Goal: Task Accomplishment & Management: Complete application form

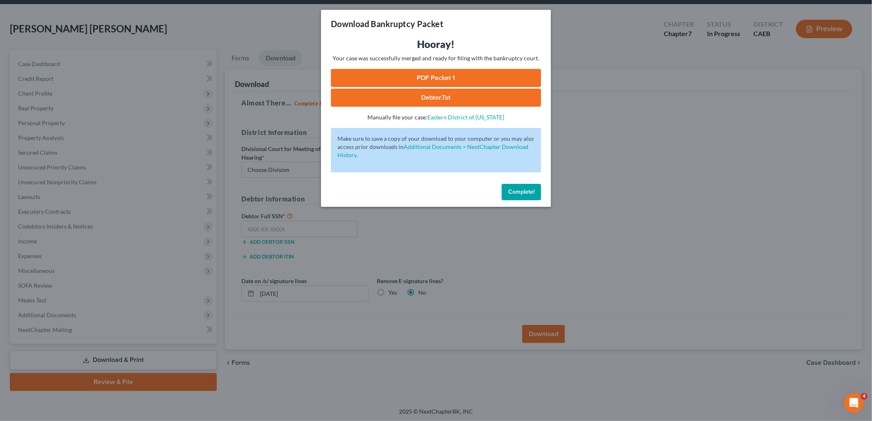
click at [513, 189] on span "Complete!" at bounding box center [521, 191] width 26 height 7
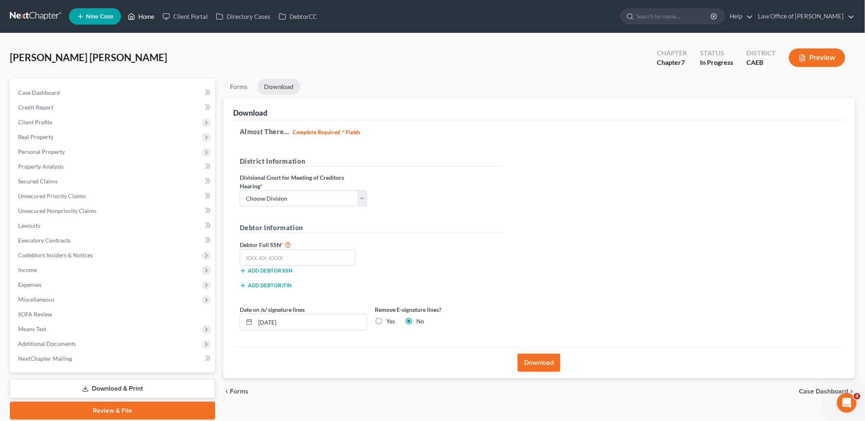
click at [142, 14] on link "Home" at bounding box center [141, 16] width 35 height 15
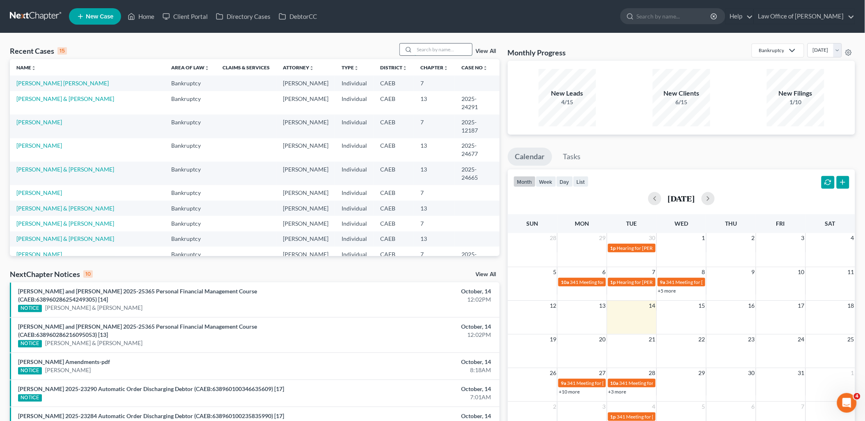
click at [433, 50] on input "search" at bounding box center [443, 50] width 57 height 12
type input "M"
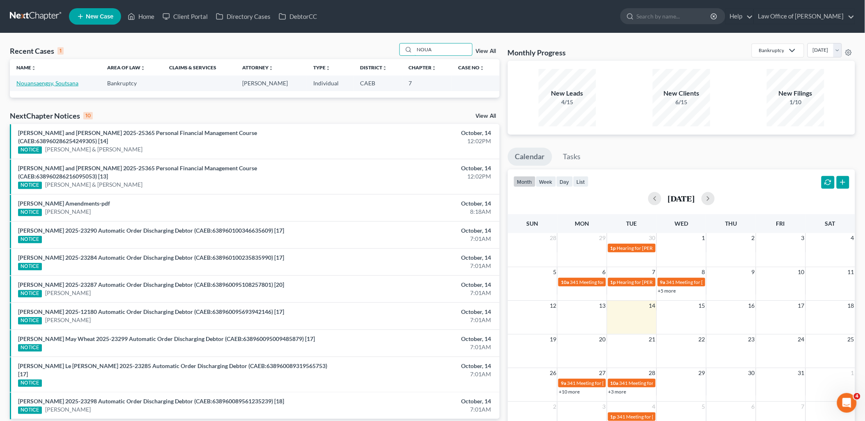
type input "NOUA"
click at [37, 82] on link "Nouansaengsy, Soutsana" at bounding box center [47, 83] width 62 height 7
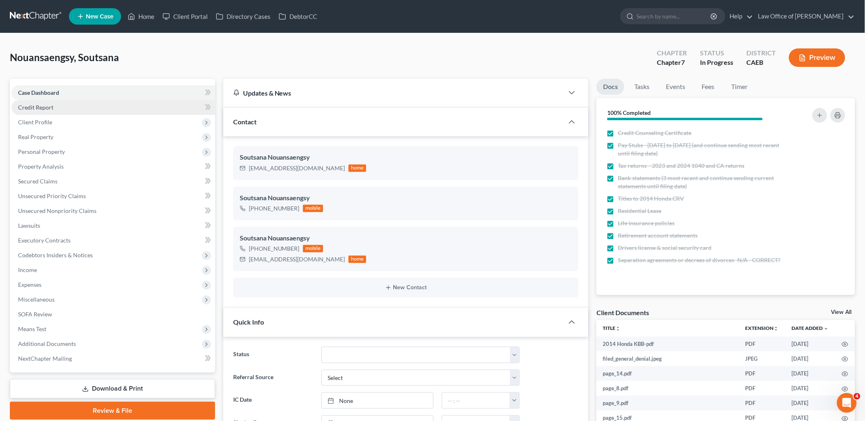
scroll to position [479, 0]
drag, startPoint x: 38, startPoint y: 92, endPoint x: 308, endPoint y: 251, distance: 313.6
click at [38, 92] on span "Case Dashboard" at bounding box center [38, 92] width 41 height 7
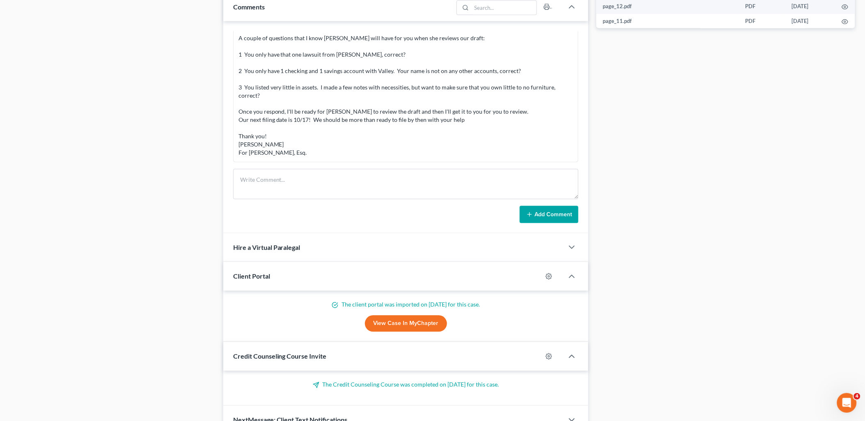
click at [290, 168] on div "Paralegal Tataje 08:30AM[DATE] Good Morning!! I have been assigned to assist At…" at bounding box center [405, 127] width 365 height 212
click at [293, 181] on textarea at bounding box center [406, 184] width 346 height 30
paste textarea "1. I’m not too sure if I was served a second litigation lawsuit. I sent everyth…"
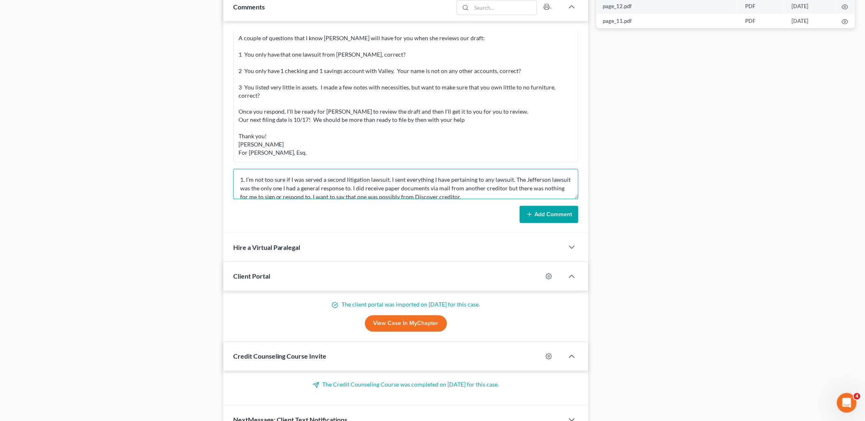
click at [389, 183] on textarea "1. I’m not too sure if I was served a second litigation lawsuit. I sent everyth…" at bounding box center [406, 184] width 346 height 30
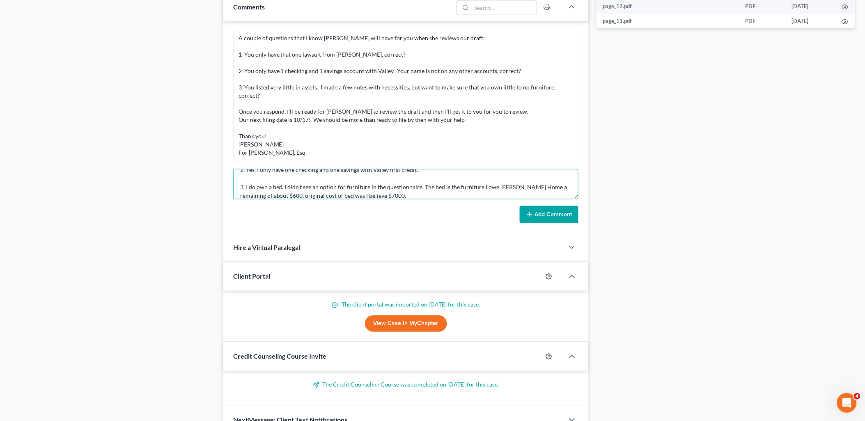
type textarea "1. I’m not too sure if I was served a second litigation lawsuit. I sent everyth…"
drag, startPoint x: 561, startPoint y: 223, endPoint x: 351, endPoint y: 259, distance: 212.7
click at [561, 223] on div "Paralegal Tataje 08:30AM[DATE] Good Morning!! I have been assigned to assist At…" at bounding box center [405, 127] width 365 height 212
click at [561, 215] on button "Add Comment" at bounding box center [549, 214] width 59 height 17
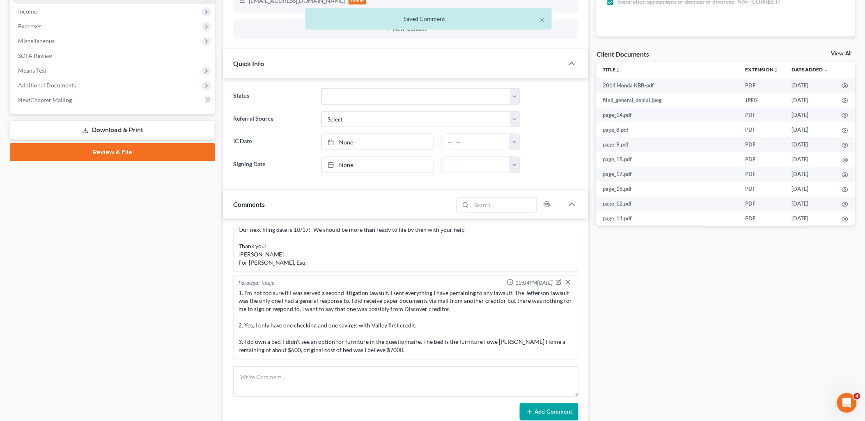
scroll to position [0, 0]
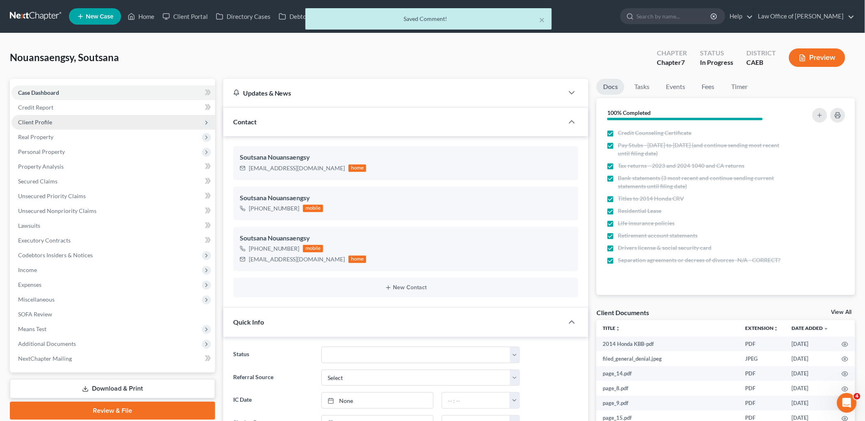
click at [42, 124] on span "Client Profile" at bounding box center [35, 122] width 34 height 7
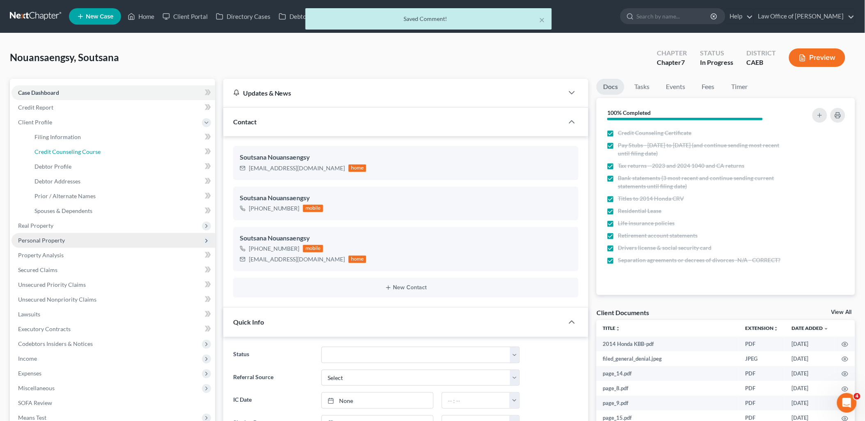
drag, startPoint x: 42, startPoint y: 150, endPoint x: 36, endPoint y: 238, distance: 88.8
click at [42, 150] on span "Credit Counseling Course" at bounding box center [67, 151] width 66 height 7
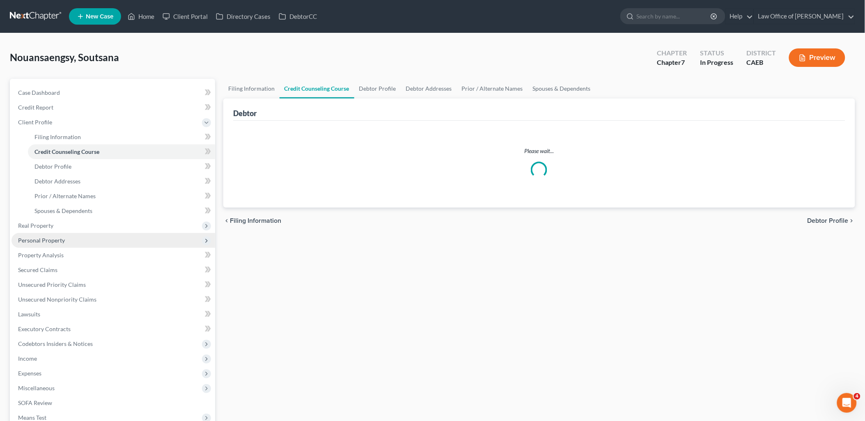
click at [36, 238] on span "Personal Property" at bounding box center [41, 240] width 47 height 7
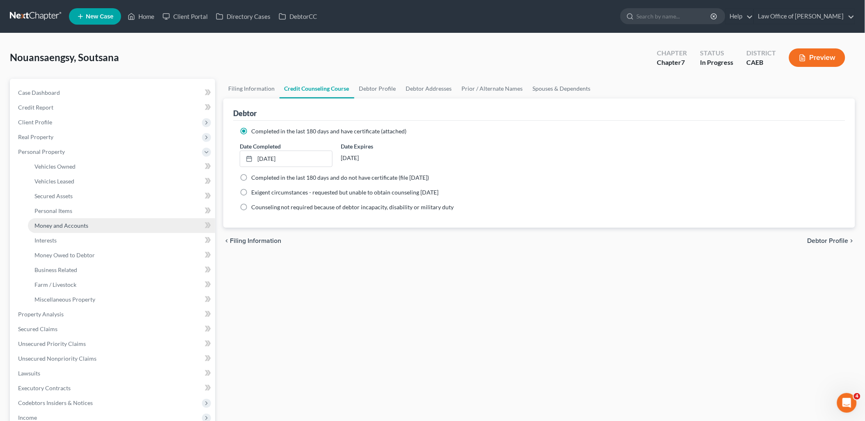
click at [59, 227] on span "Money and Accounts" at bounding box center [61, 225] width 54 height 7
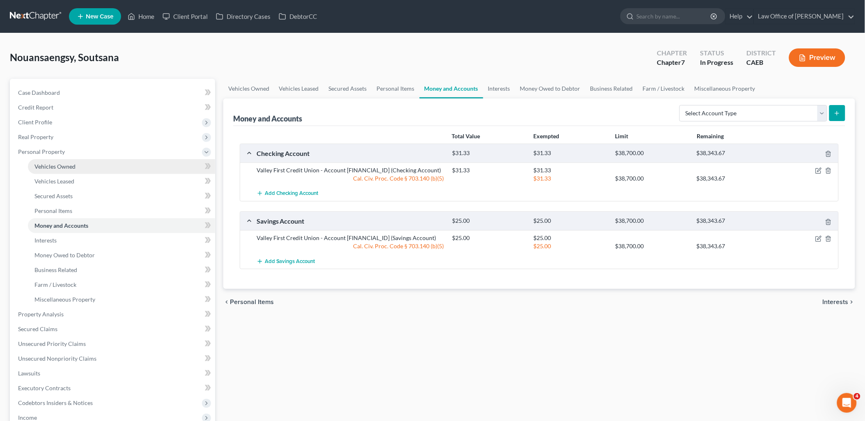
click at [48, 166] on span "Vehicles Owned" at bounding box center [54, 166] width 41 height 7
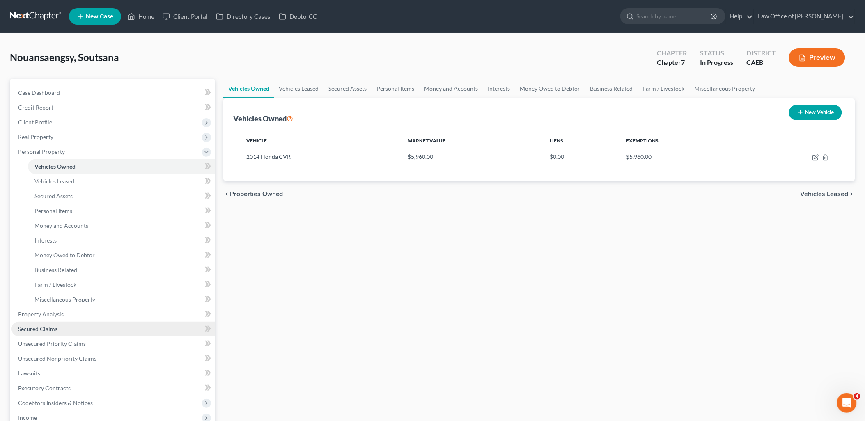
click at [36, 323] on link "Secured Claims" at bounding box center [113, 329] width 204 height 15
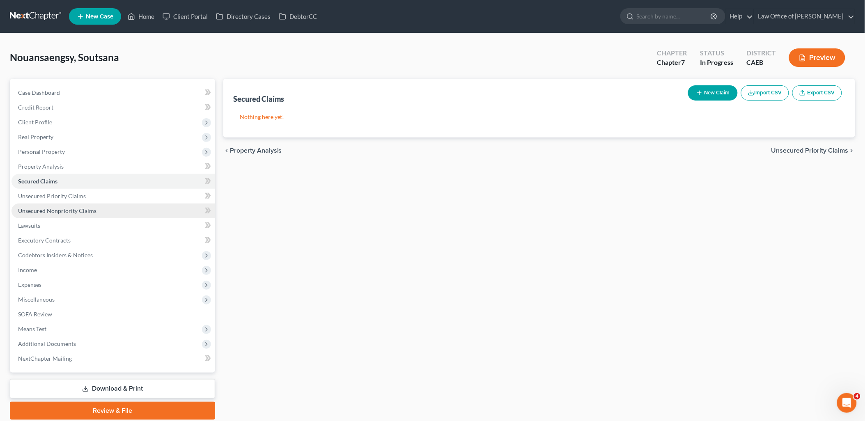
click at [52, 214] on link "Unsecured Nonpriority Claims" at bounding box center [113, 211] width 204 height 15
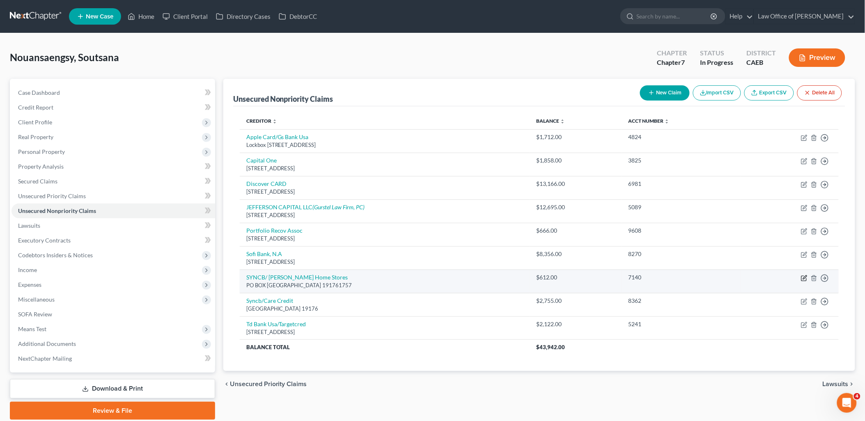
click at [806, 275] on icon "button" at bounding box center [804, 278] width 7 height 7
select select "39"
select select "2"
select select "0"
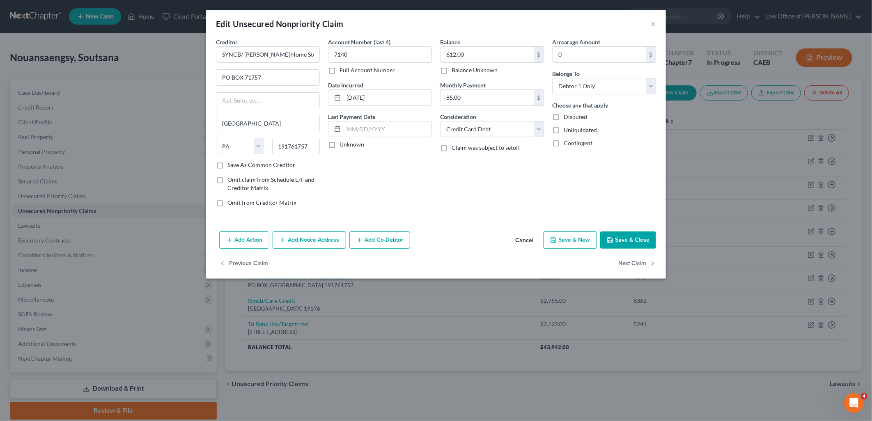
click at [633, 242] on button "Save & Close" at bounding box center [628, 239] width 56 height 17
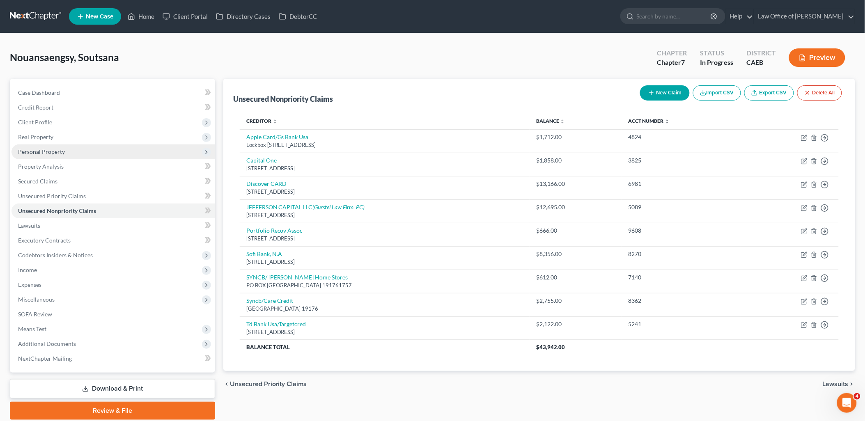
click at [36, 147] on span "Personal Property" at bounding box center [113, 151] width 204 height 15
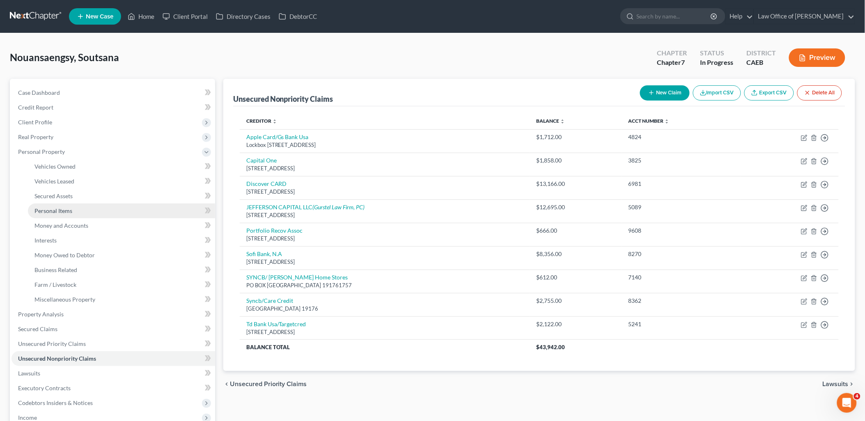
click at [50, 207] on span "Personal Items" at bounding box center [53, 210] width 38 height 7
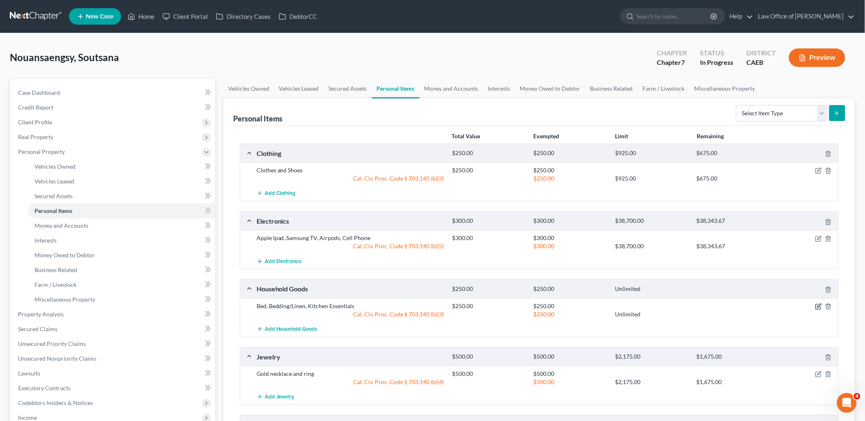
click at [818, 307] on icon "button" at bounding box center [819, 306] width 4 height 4
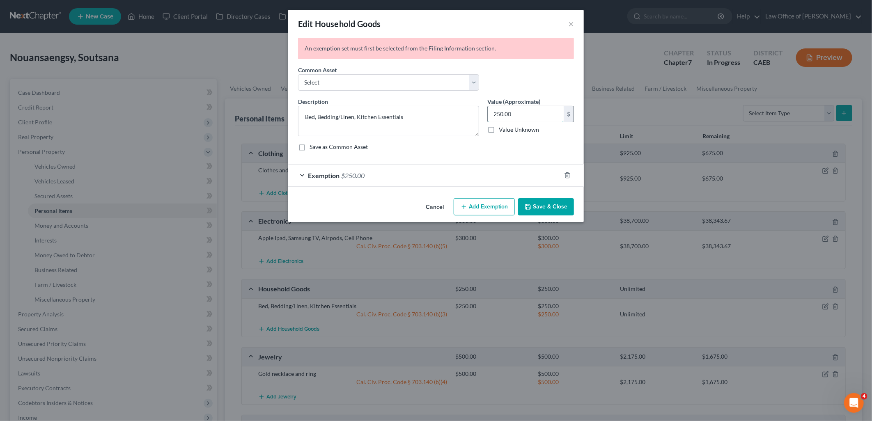
click at [524, 112] on input "250.00" at bounding box center [526, 114] width 76 height 16
type input "600"
click at [347, 175] on span "$250.00" at bounding box center [352, 176] width 23 height 8
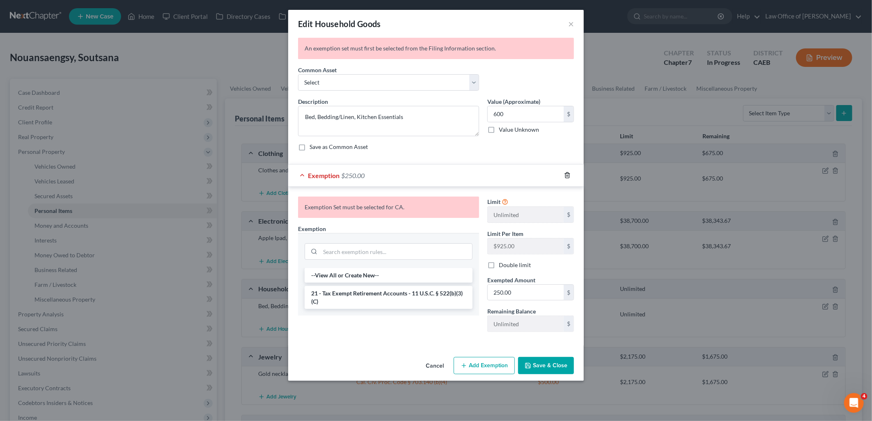
click at [569, 177] on icon "button" at bounding box center [567, 175] width 7 height 7
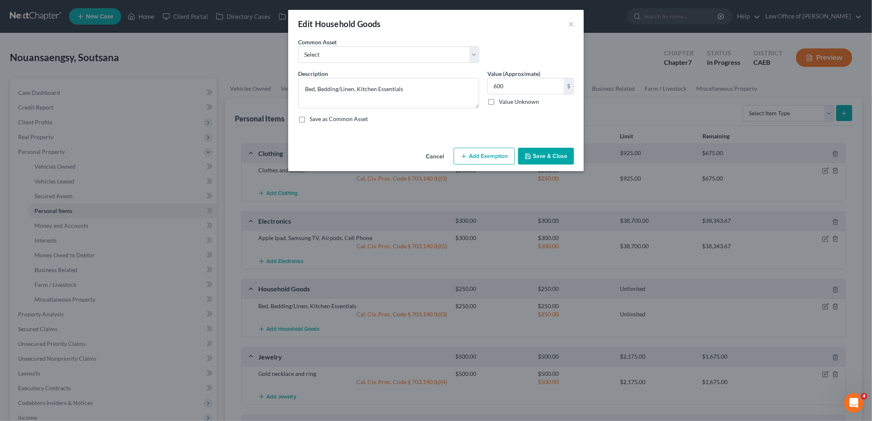
click at [558, 157] on button "Save & Close" at bounding box center [546, 156] width 56 height 17
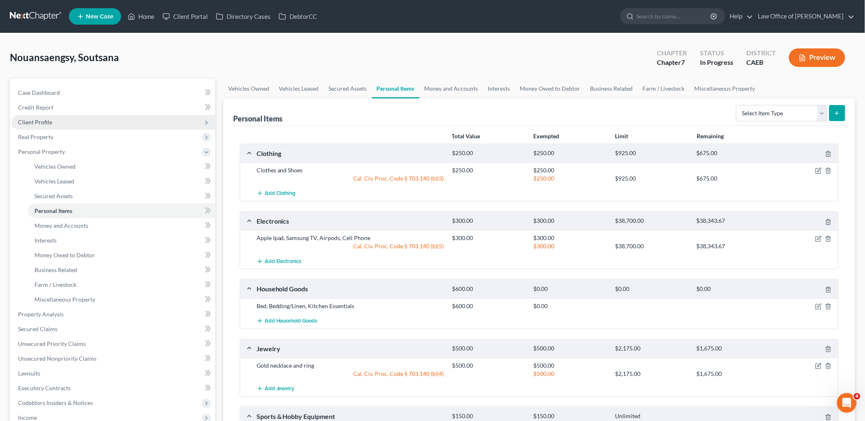
click at [38, 121] on span "Client Profile" at bounding box center [35, 122] width 34 height 7
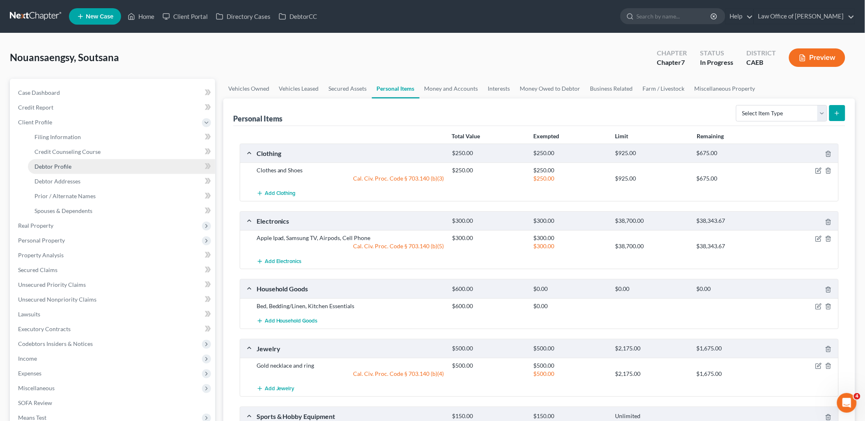
click at [47, 163] on span "Debtor Profile" at bounding box center [52, 166] width 37 height 7
select select "0"
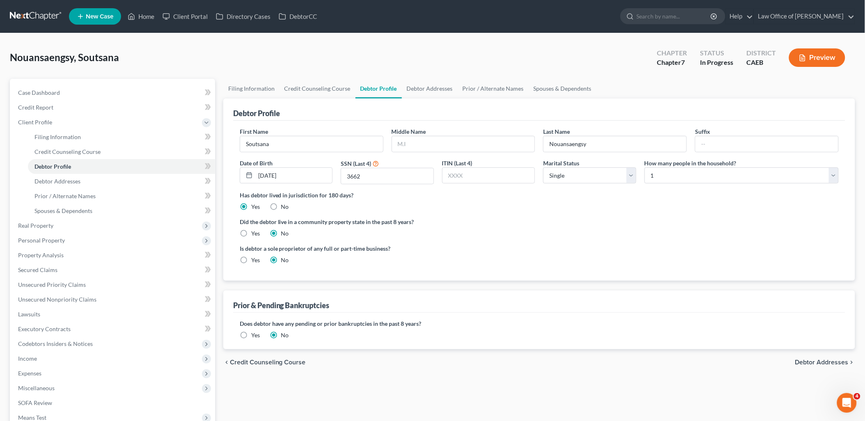
click at [251, 232] on label "Yes" at bounding box center [255, 233] width 9 height 8
click at [254, 232] on input "Yes" at bounding box center [256, 231] width 5 height 5
radio input "true"
radio input "false"
click at [423, 88] on link "Debtor Addresses" at bounding box center [430, 89] width 56 height 20
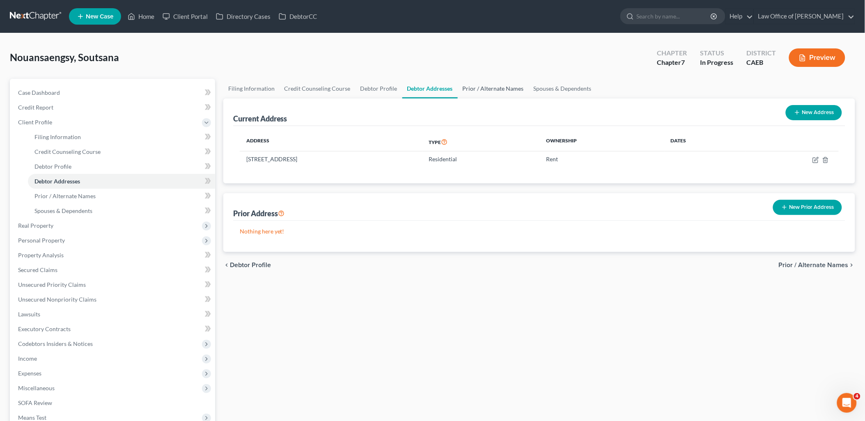
click at [480, 88] on link "Prior / Alternate Names" at bounding box center [493, 89] width 71 height 20
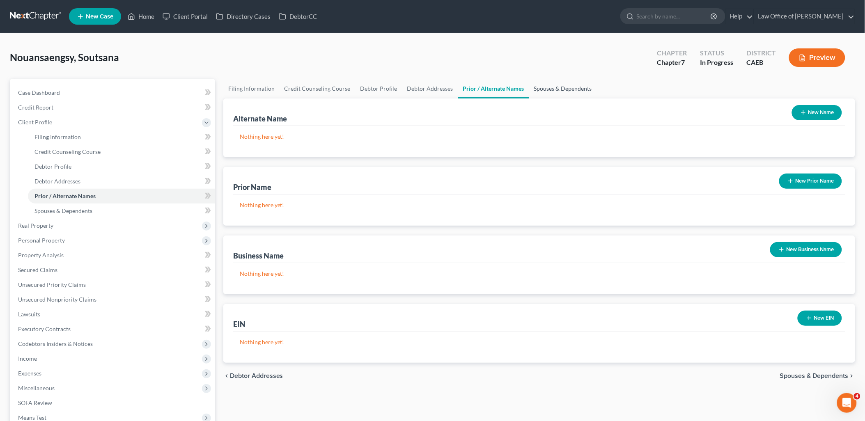
click at [573, 87] on link "Spouses & Dependents" at bounding box center [563, 89] width 68 height 20
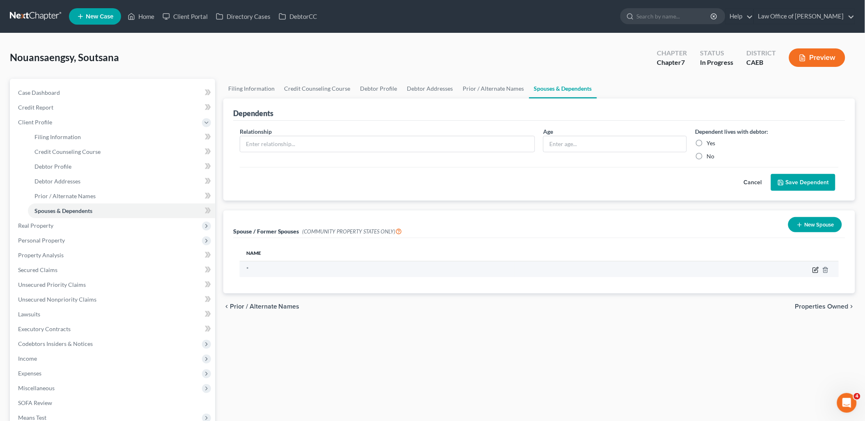
click at [818, 269] on icon "button" at bounding box center [815, 270] width 7 height 7
select select "1"
select select "4"
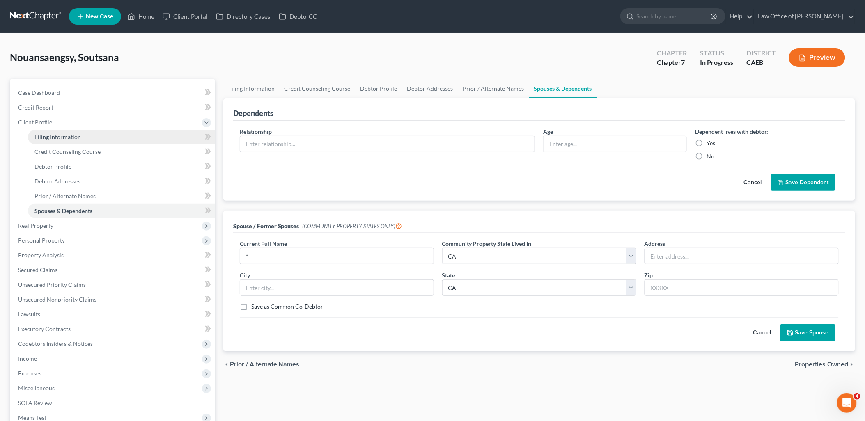
click at [42, 134] on span "Filing Information" at bounding box center [57, 136] width 46 height 7
select select "1"
select select "0"
select select "8"
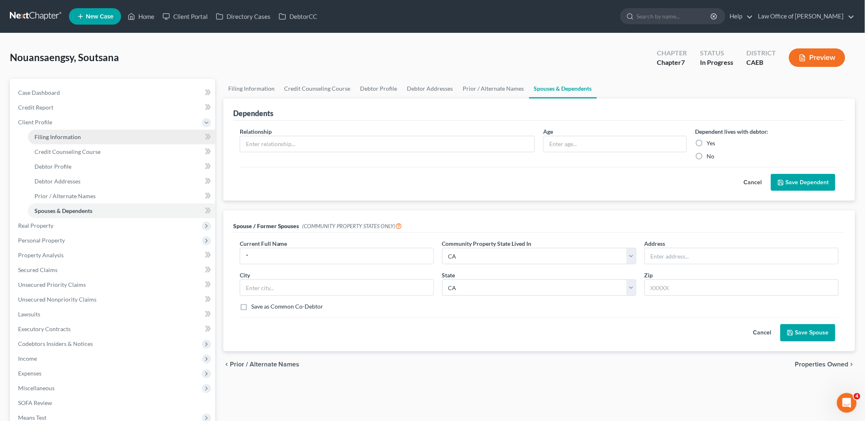
select select "0"
select select "4"
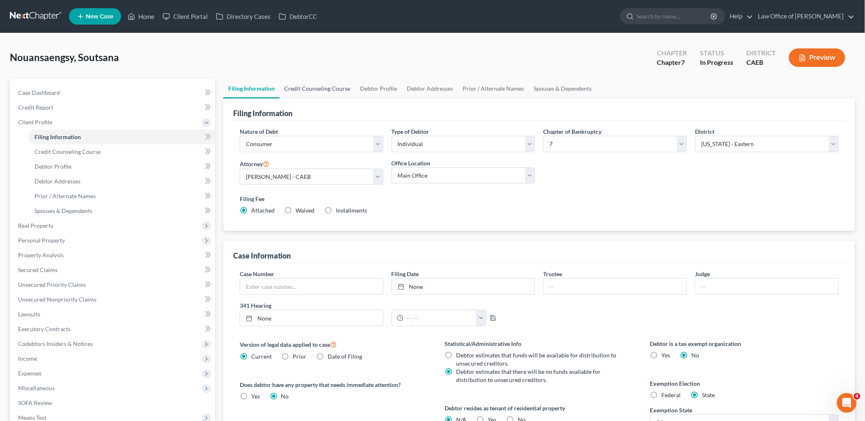
click at [310, 84] on link "Credit Counseling Course" at bounding box center [317, 89] width 76 height 20
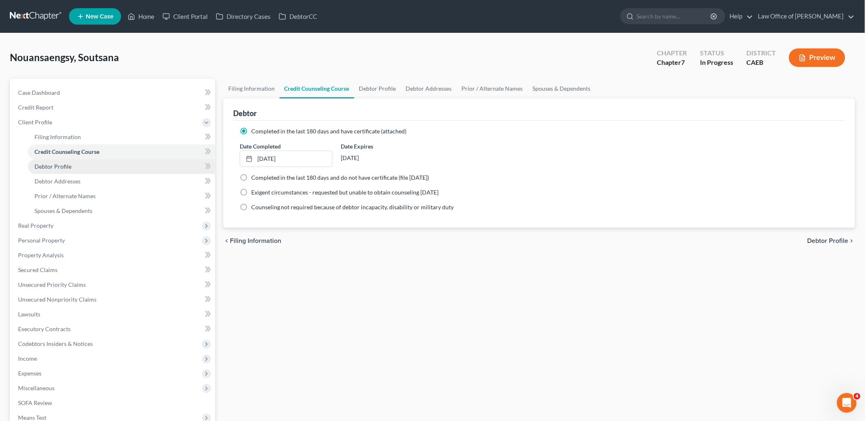
click at [56, 169] on span "Debtor Profile" at bounding box center [52, 166] width 37 height 7
select select "0"
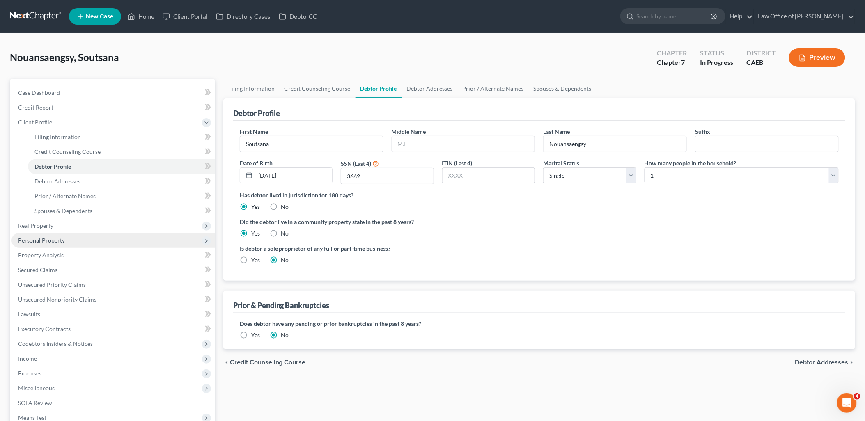
click at [46, 239] on span "Personal Property" at bounding box center [41, 240] width 47 height 7
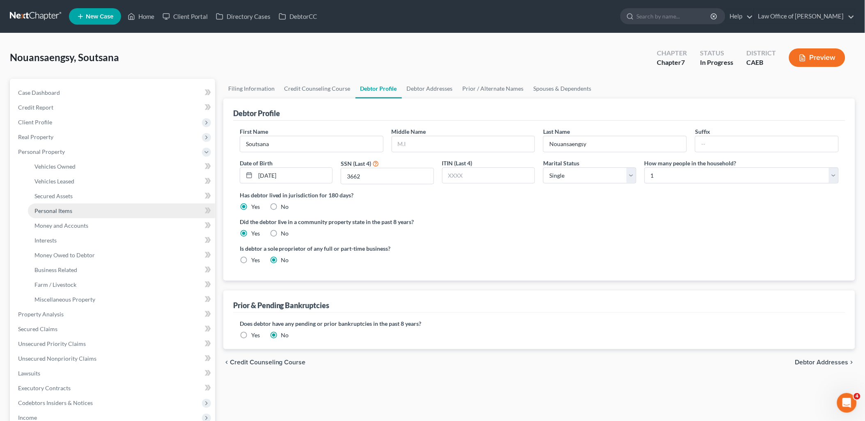
click at [60, 206] on link "Personal Items" at bounding box center [121, 211] width 187 height 15
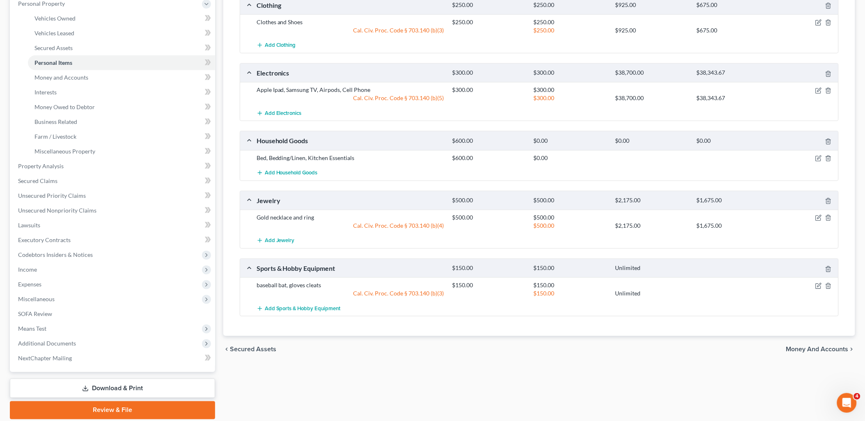
scroll to position [176, 0]
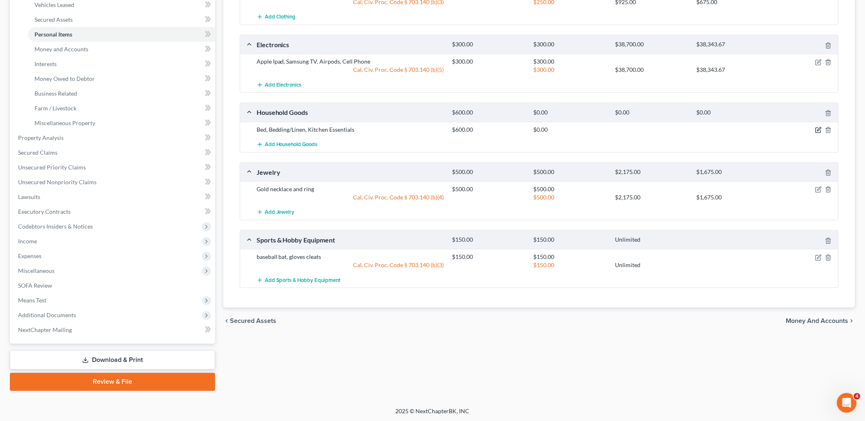
click at [820, 128] on icon "button" at bounding box center [818, 130] width 7 height 7
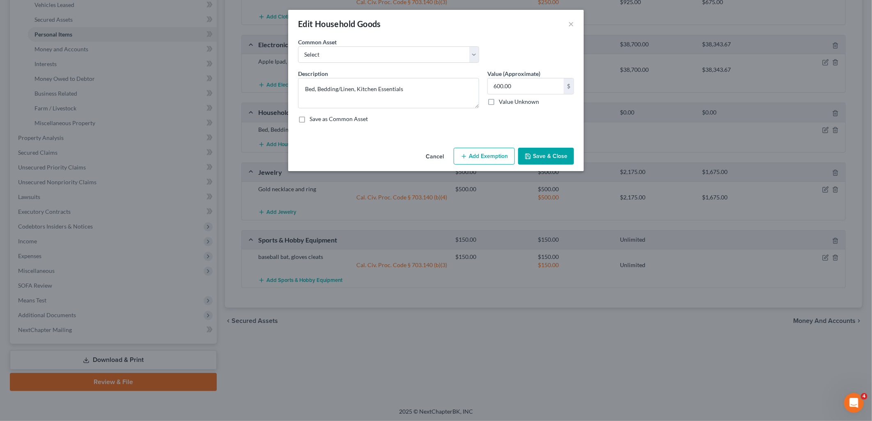
click at [495, 154] on button "Add Exemption" at bounding box center [484, 156] width 61 height 17
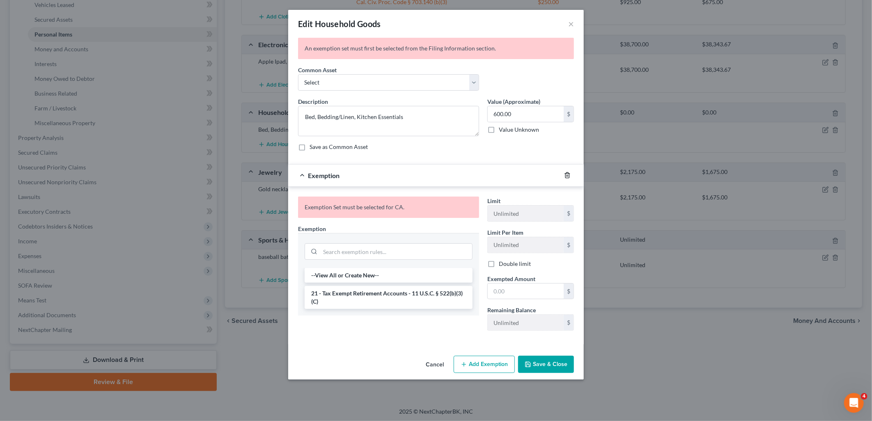
click at [567, 175] on icon "button" at bounding box center [567, 175] width 7 height 7
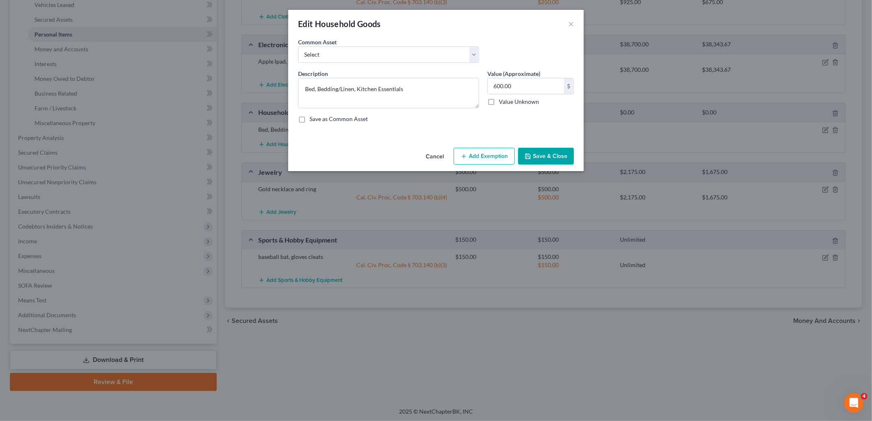
click at [492, 153] on button "Add Exemption" at bounding box center [484, 156] width 61 height 17
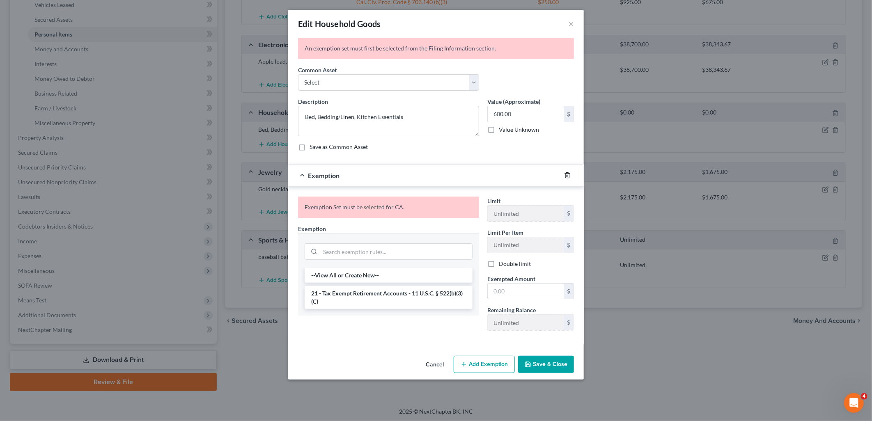
click at [568, 174] on polyline "button" at bounding box center [567, 174] width 5 height 0
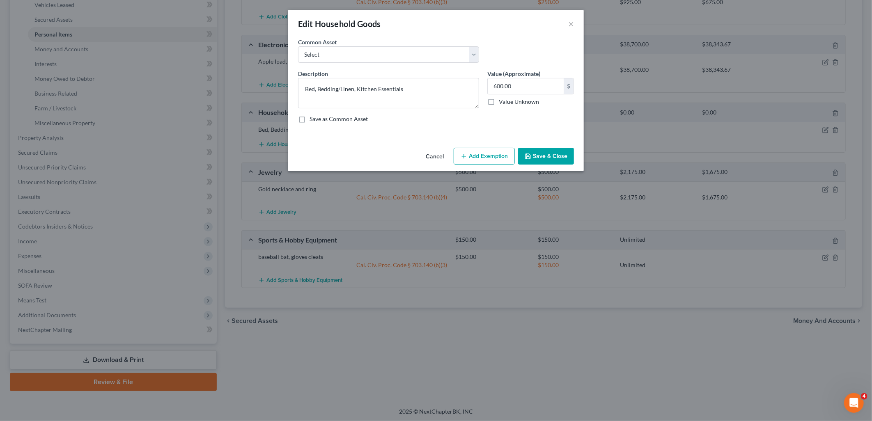
drag, startPoint x: 544, startPoint y: 153, endPoint x: 58, endPoint y: 16, distance: 505.4
click at [545, 153] on button "Save & Close" at bounding box center [546, 156] width 56 height 17
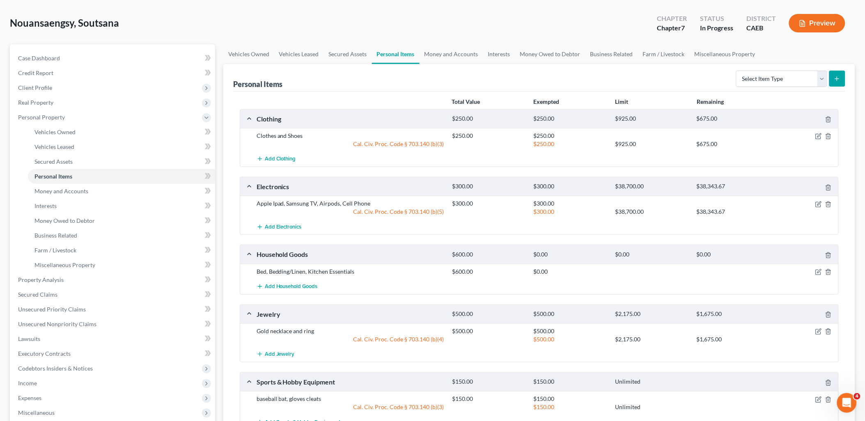
scroll to position [0, 0]
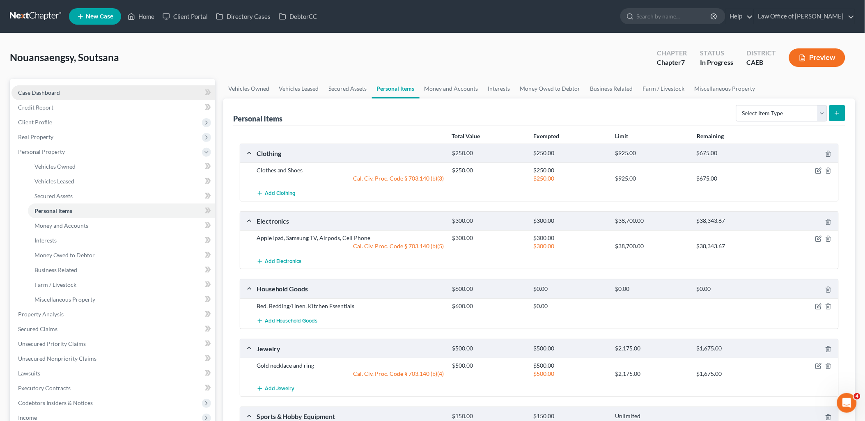
click at [43, 92] on span "Case Dashboard" at bounding box center [39, 92] width 42 height 7
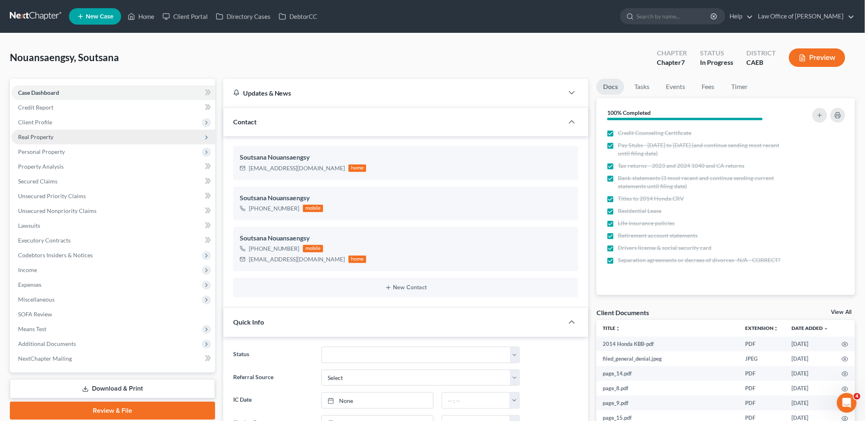
scroll to position [567, 0]
click at [38, 117] on span "Client Profile" at bounding box center [113, 122] width 204 height 15
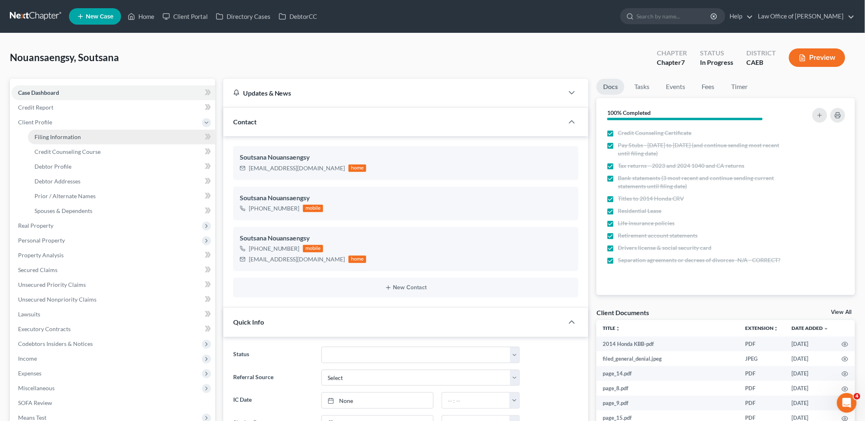
click at [46, 140] on span "Filing Information" at bounding box center [57, 136] width 46 height 7
select select "1"
select select "0"
select select "8"
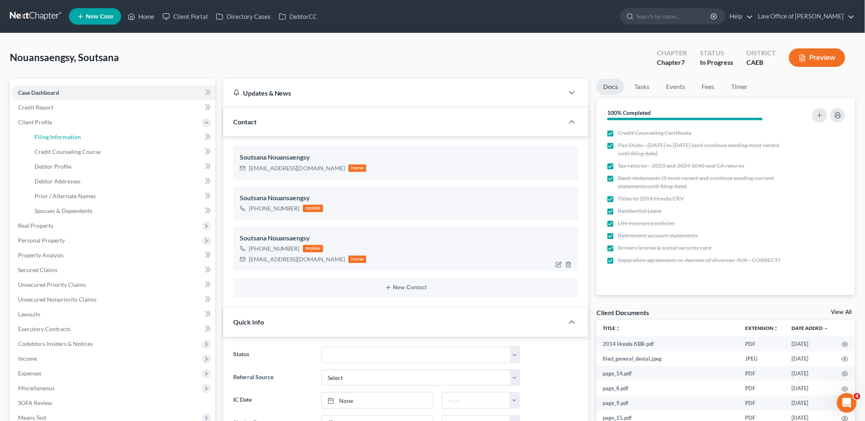
select select "0"
select select "4"
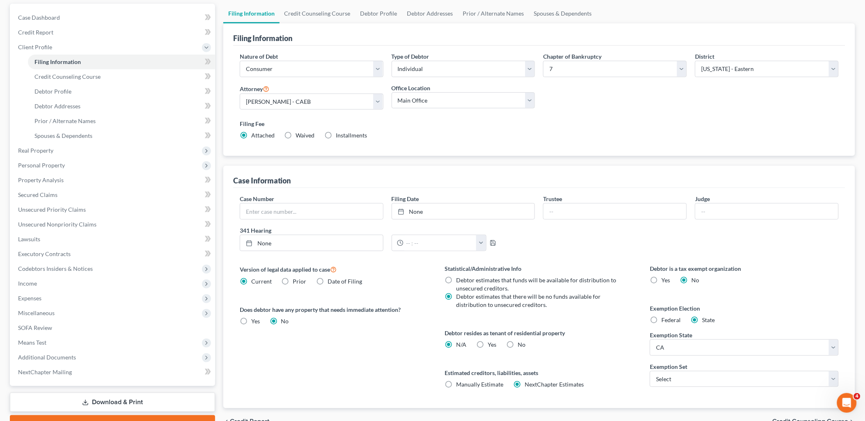
scroll to position [119, 0]
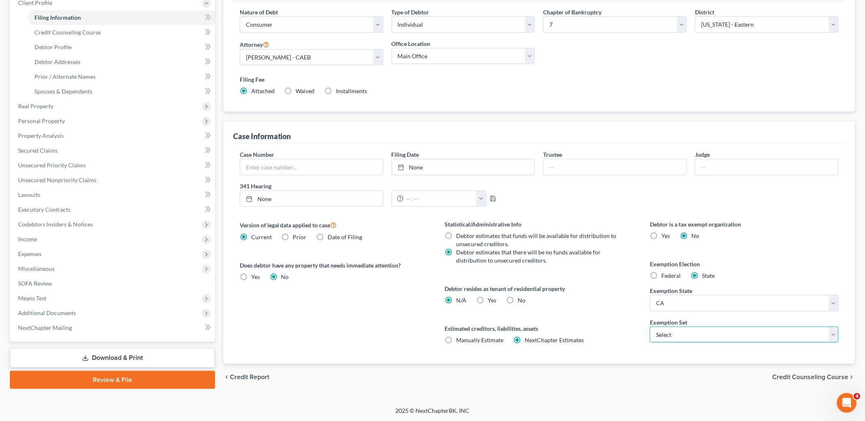
click at [694, 330] on select "Select 703 704" at bounding box center [744, 335] width 189 height 16
select select "0"
click at [650, 327] on select "Select 703 704" at bounding box center [744, 335] width 189 height 16
click at [488, 298] on label "Yes Yes" at bounding box center [492, 300] width 9 height 8
click at [491, 298] on input "Yes Yes" at bounding box center [493, 298] width 5 height 5
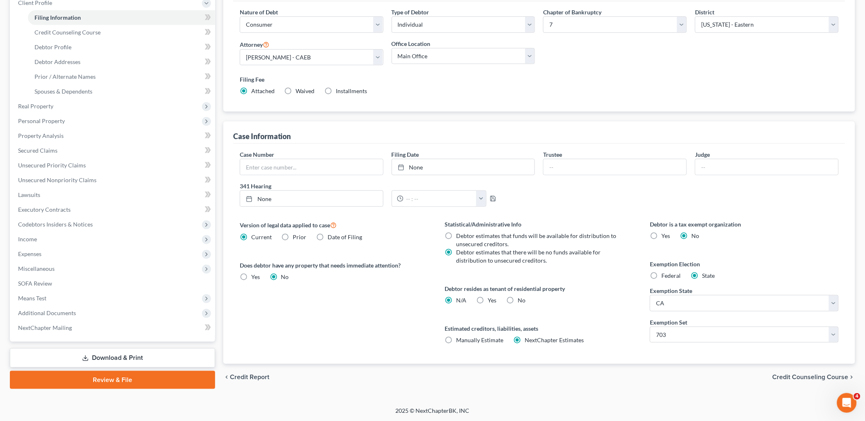
radio input "true"
radio input "false"
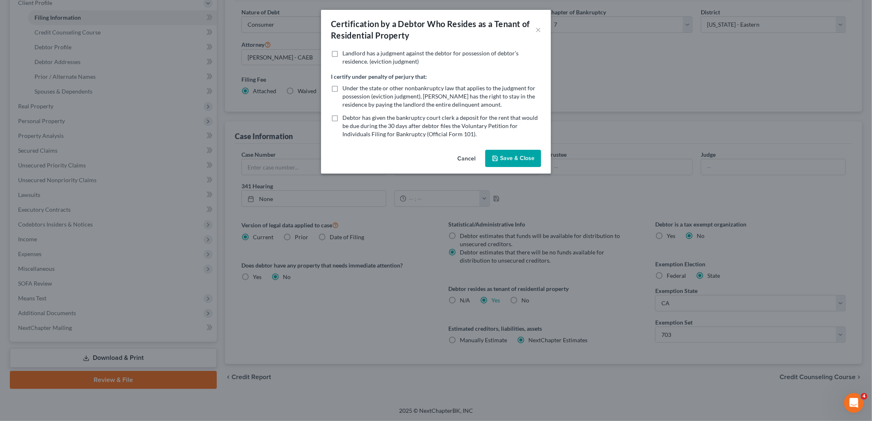
click at [525, 159] on button "Save & Close" at bounding box center [513, 158] width 56 height 17
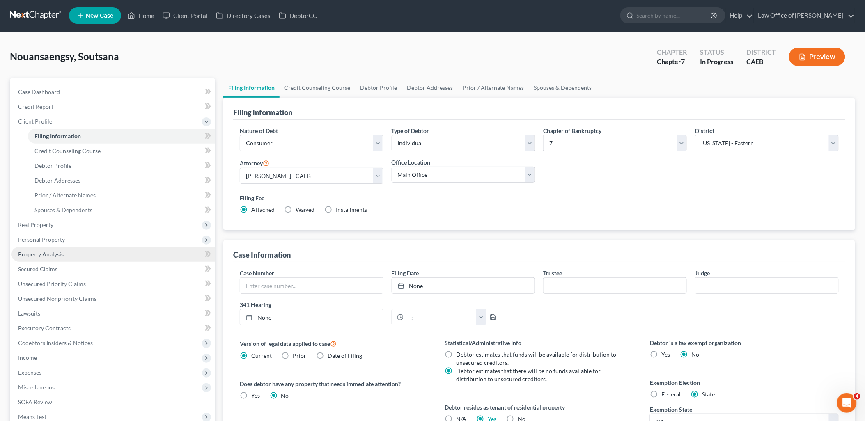
scroll to position [0, 0]
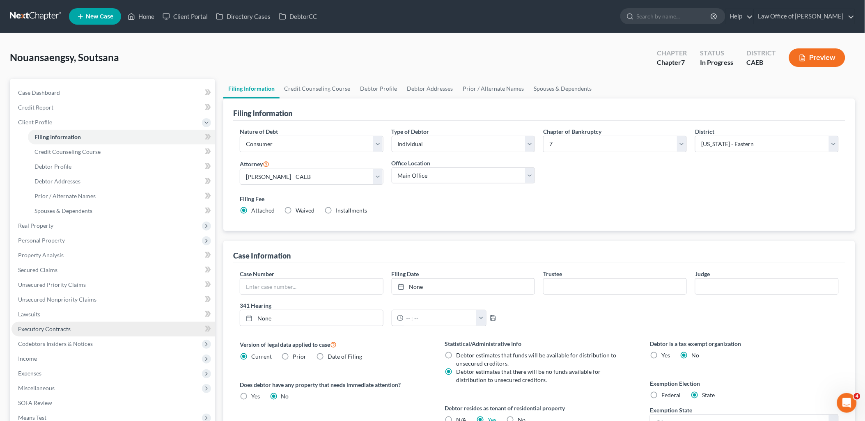
click at [22, 330] on span "Executory Contracts" at bounding box center [44, 328] width 53 height 7
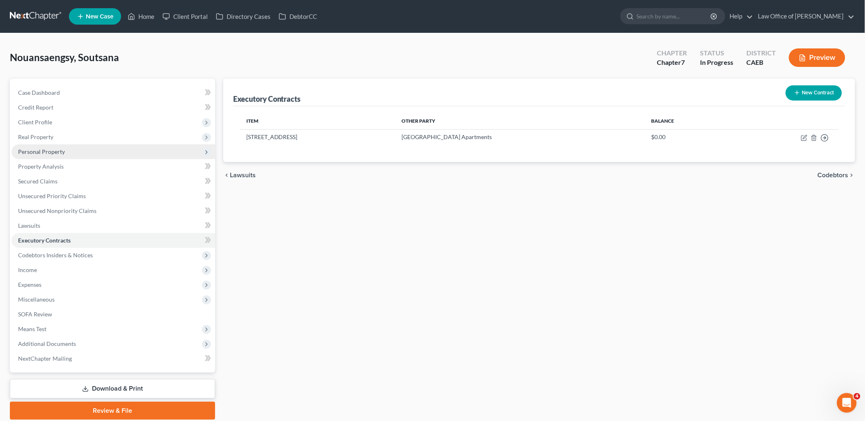
click at [37, 153] on span "Personal Property" at bounding box center [41, 151] width 47 height 7
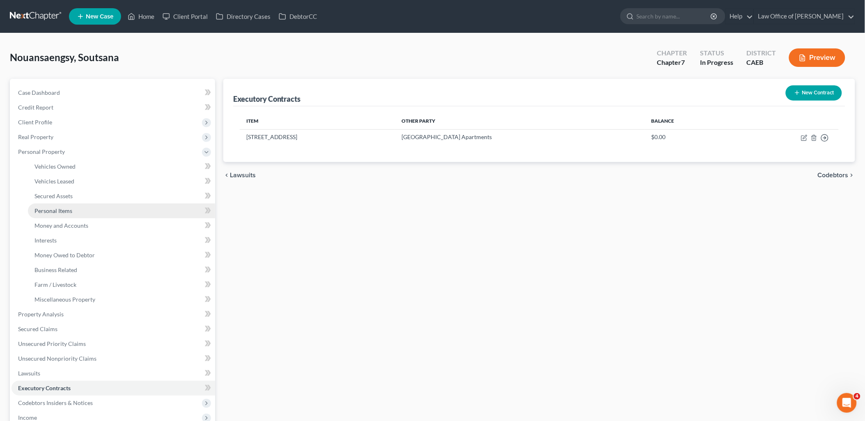
click at [48, 211] on span "Personal Items" at bounding box center [53, 210] width 38 height 7
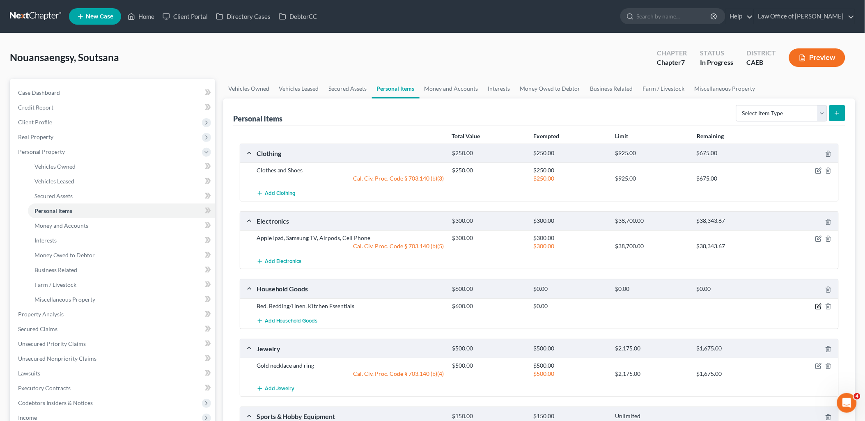
click at [822, 306] on icon "button" at bounding box center [818, 306] width 7 height 7
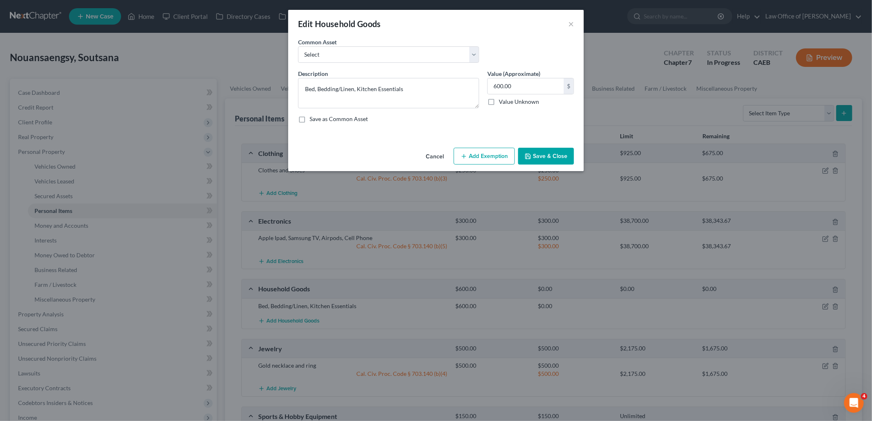
click at [490, 153] on button "Add Exemption" at bounding box center [484, 156] width 61 height 17
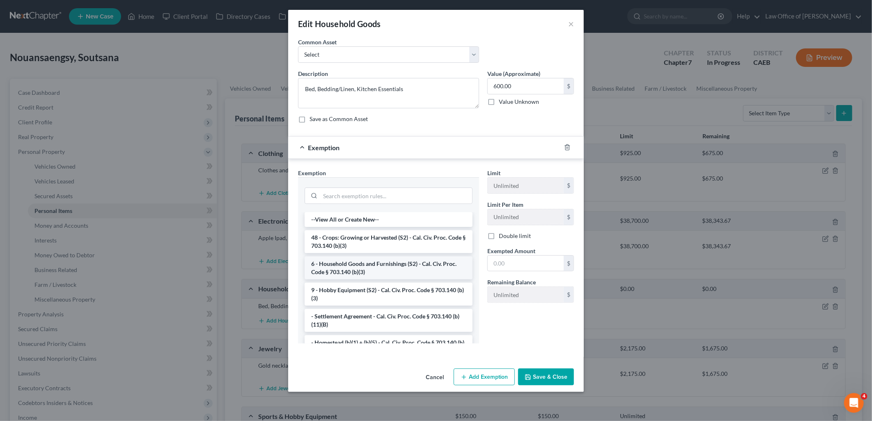
click at [370, 262] on li "6 - Household Goods and Furnishings (S2) - Cal. Civ. Proc. Code § 703.140 (b)(3)" at bounding box center [389, 268] width 168 height 23
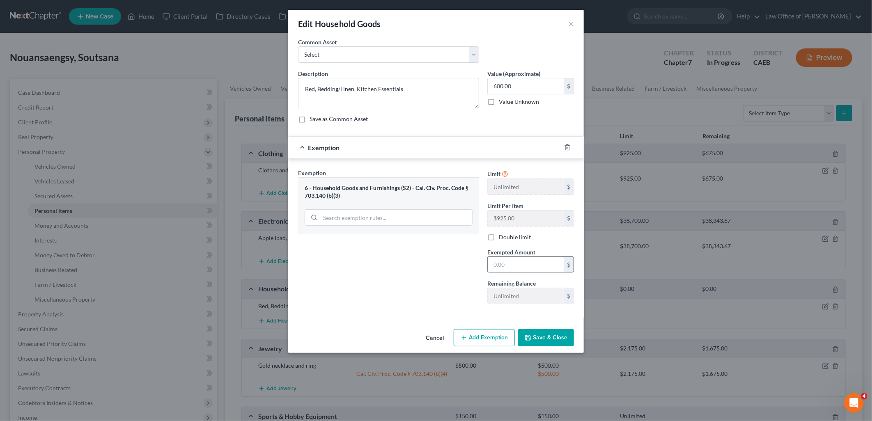
click at [541, 260] on input "text" at bounding box center [526, 265] width 76 height 16
type input "600"
click at [548, 328] on div "Cancel Add Exemption Save & Close" at bounding box center [435, 339] width 295 height 27
click at [550, 338] on button "Save & Close" at bounding box center [546, 337] width 56 height 17
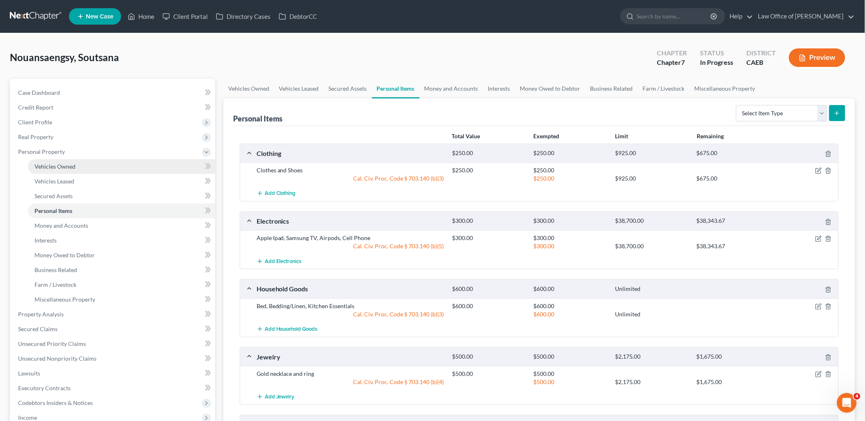
click at [55, 169] on span "Vehicles Owned" at bounding box center [54, 166] width 41 height 7
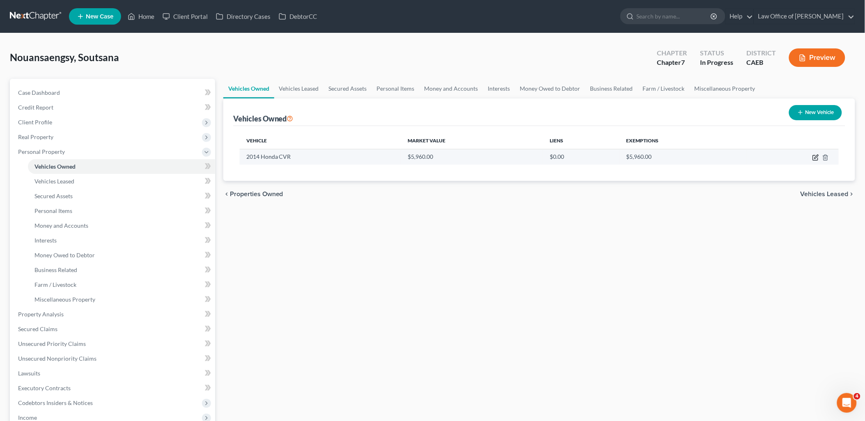
click at [817, 155] on icon "button" at bounding box center [816, 157] width 4 height 4
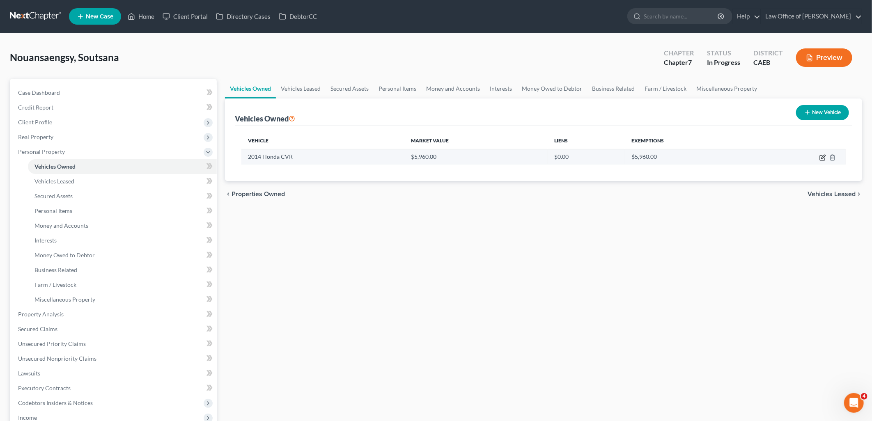
select select "0"
select select "12"
select select "3"
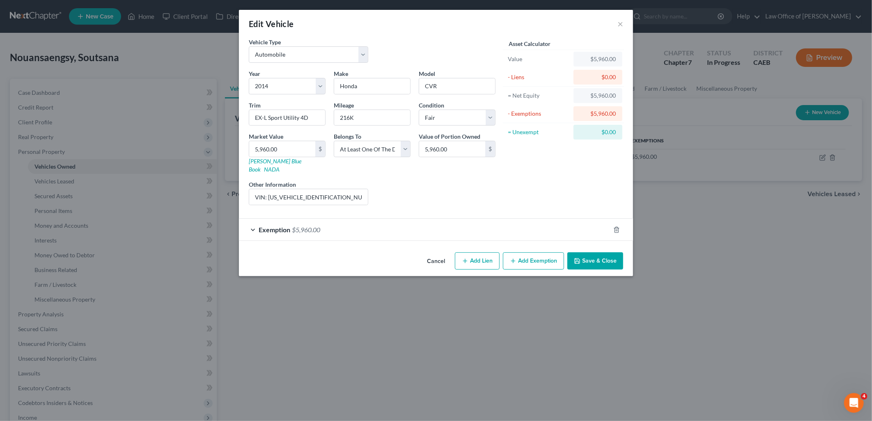
click at [607, 257] on button "Save & Close" at bounding box center [595, 260] width 56 height 17
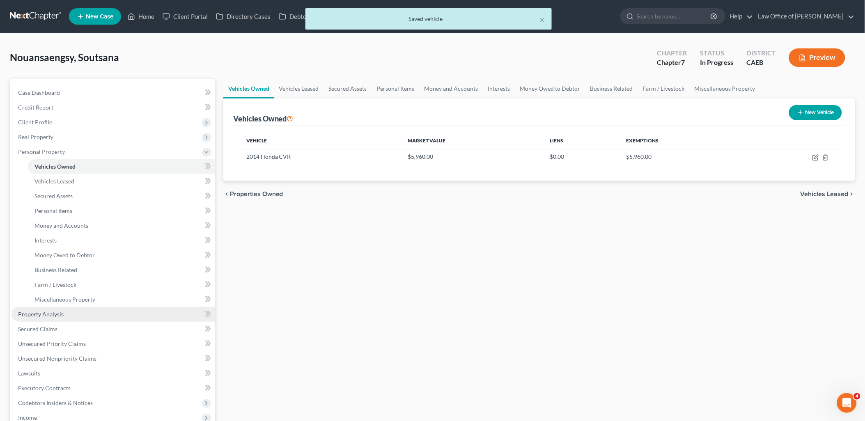
click at [48, 314] on span "Property Analysis" at bounding box center [41, 314] width 46 height 7
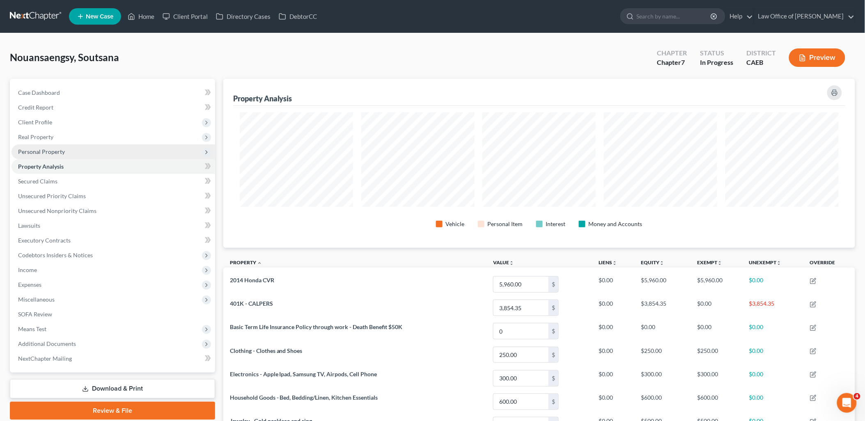
click at [32, 153] on span "Personal Property" at bounding box center [41, 151] width 47 height 7
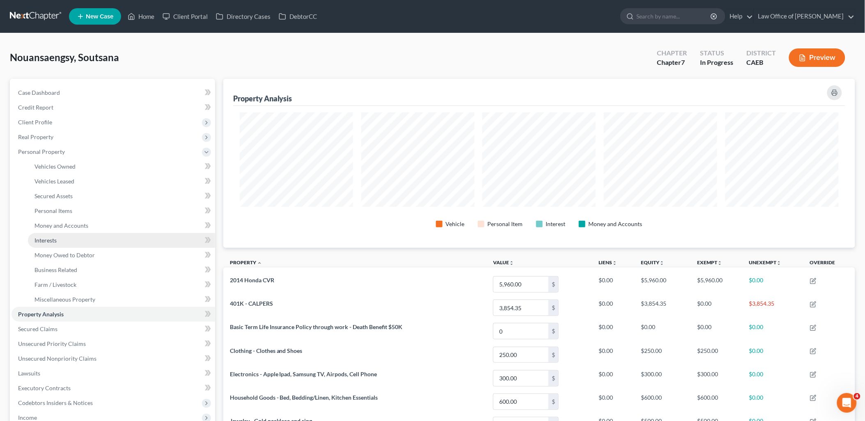
click at [46, 243] on span "Interests" at bounding box center [45, 240] width 22 height 7
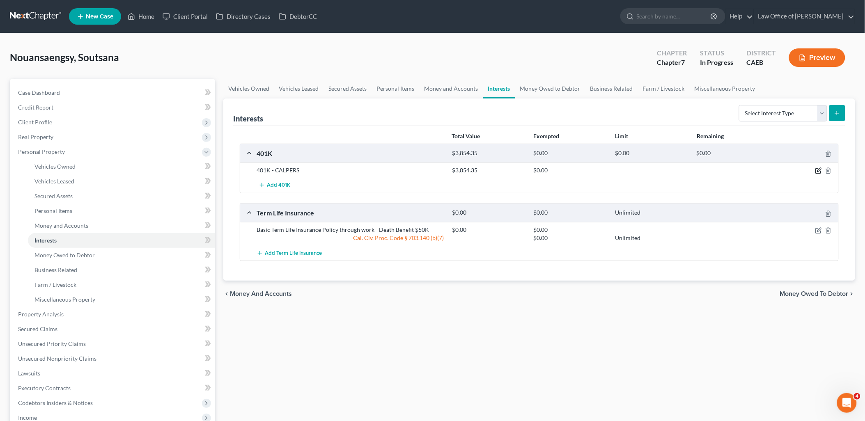
click at [818, 171] on icon "button" at bounding box center [818, 170] width 7 height 7
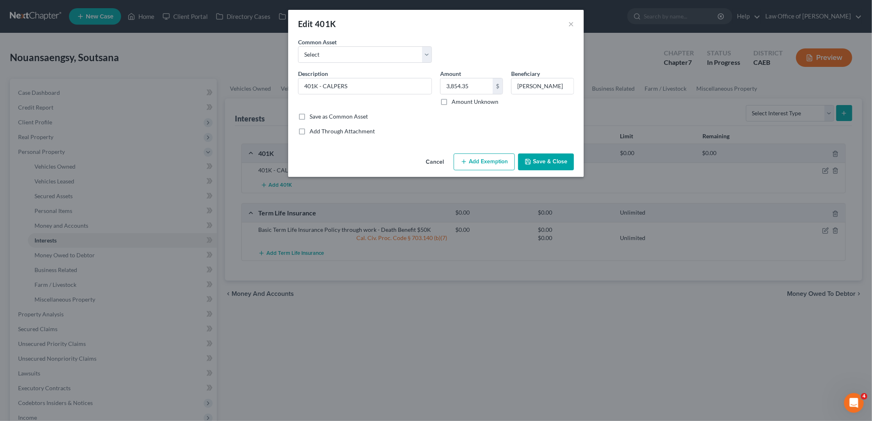
click at [485, 157] on button "Add Exemption" at bounding box center [484, 161] width 61 height 17
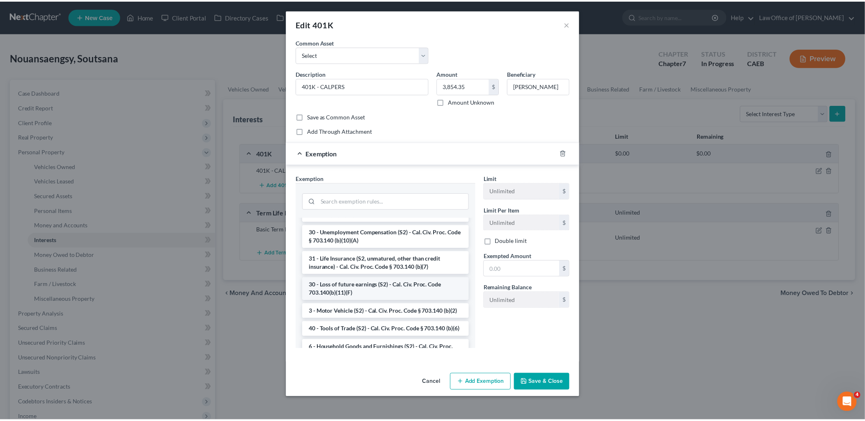
scroll to position [182, 0]
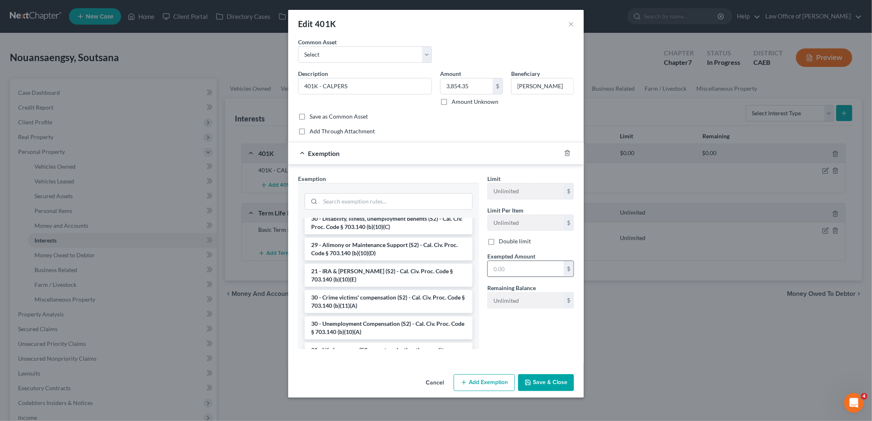
drag, startPoint x: 350, startPoint y: 274, endPoint x: 527, endPoint y: 270, distance: 176.5
click at [354, 274] on li "21 - IRA & [PERSON_NAME] (S2) - Cal. Civ. Proc. Code § 703.140 (b)(10)(E)" at bounding box center [389, 275] width 168 height 23
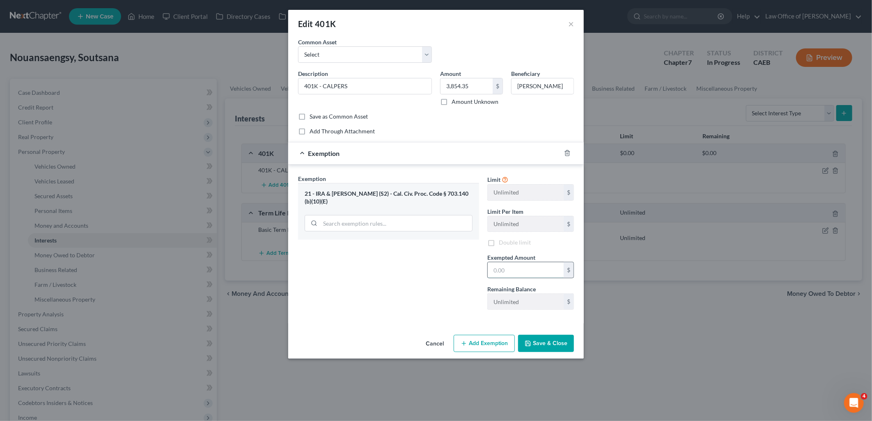
click at [527, 270] on input "text" at bounding box center [526, 270] width 76 height 16
type input "3,854.35"
click at [558, 350] on button "Save & Close" at bounding box center [546, 343] width 56 height 17
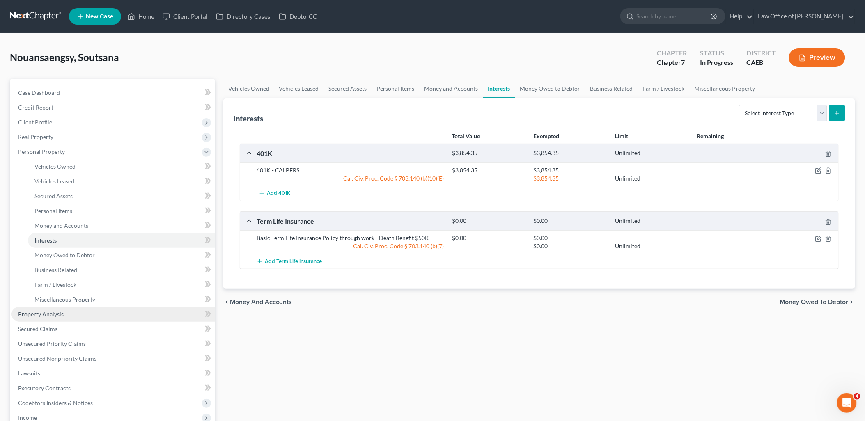
click at [40, 313] on span "Property Analysis" at bounding box center [41, 314] width 46 height 7
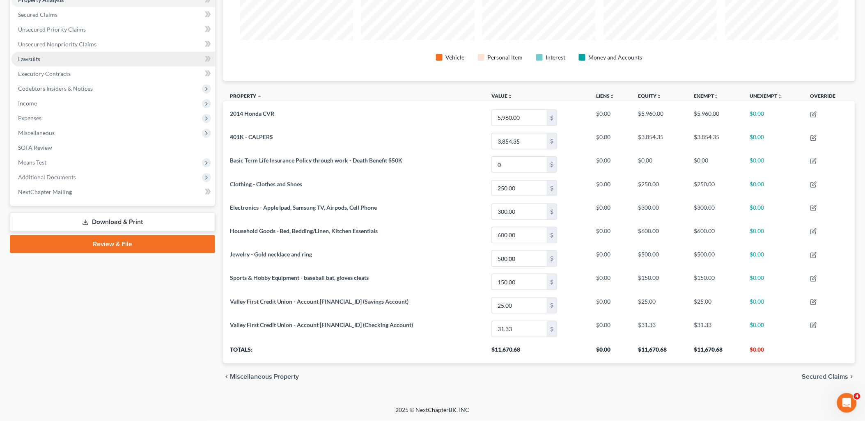
scroll to position [76, 0]
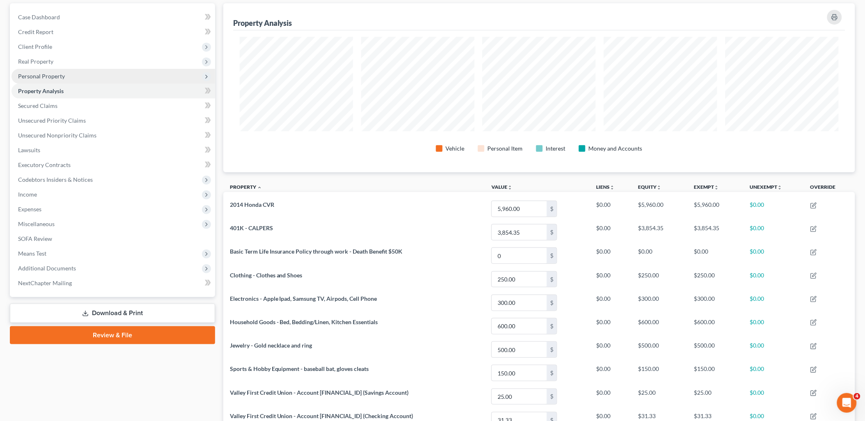
click at [60, 70] on span "Personal Property" at bounding box center [113, 76] width 204 height 15
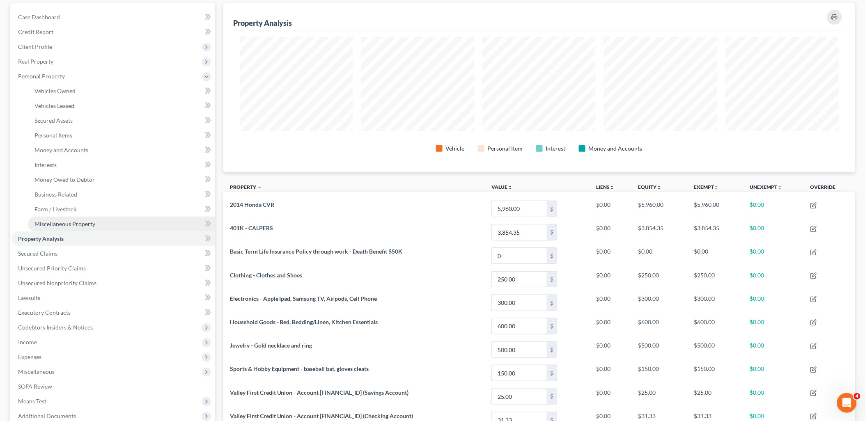
click at [62, 223] on span "Miscellaneous Property" at bounding box center [64, 223] width 61 height 7
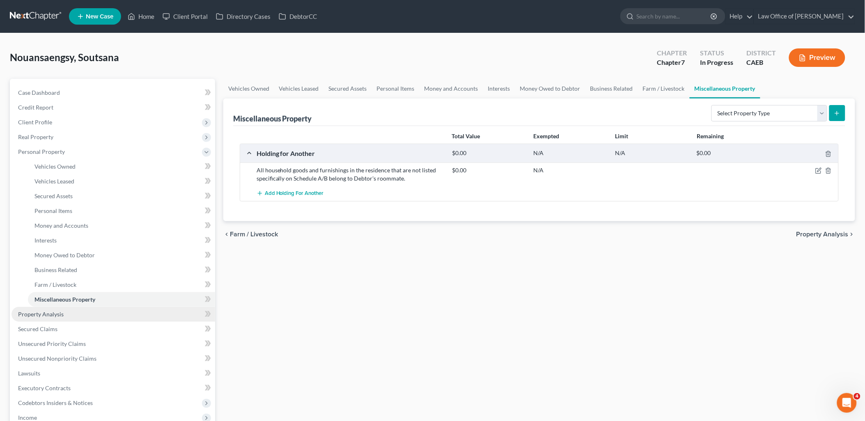
click at [44, 318] on link "Property Analysis" at bounding box center [113, 314] width 204 height 15
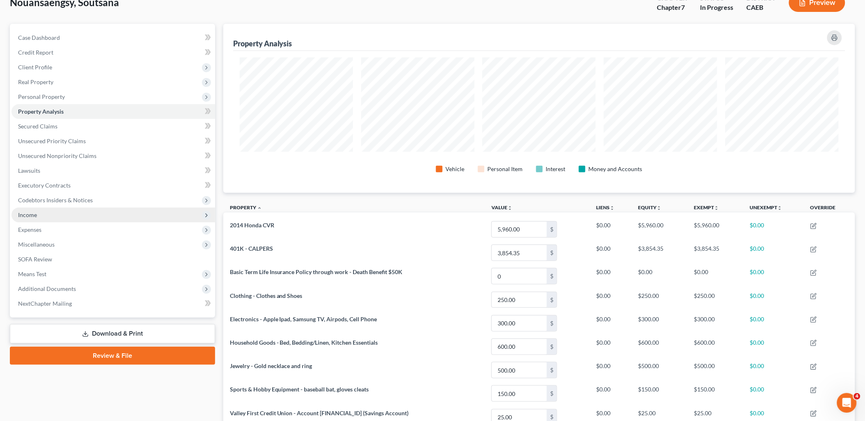
click at [33, 215] on span "Income" at bounding box center [27, 214] width 19 height 7
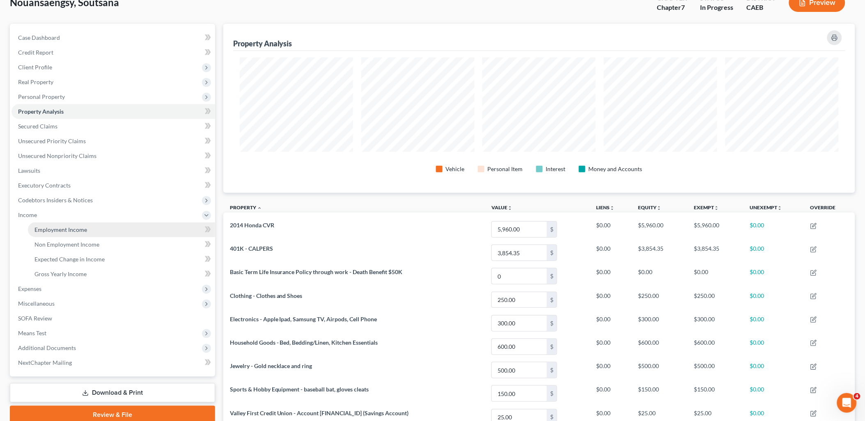
click at [46, 229] on span "Employment Income" at bounding box center [60, 229] width 53 height 7
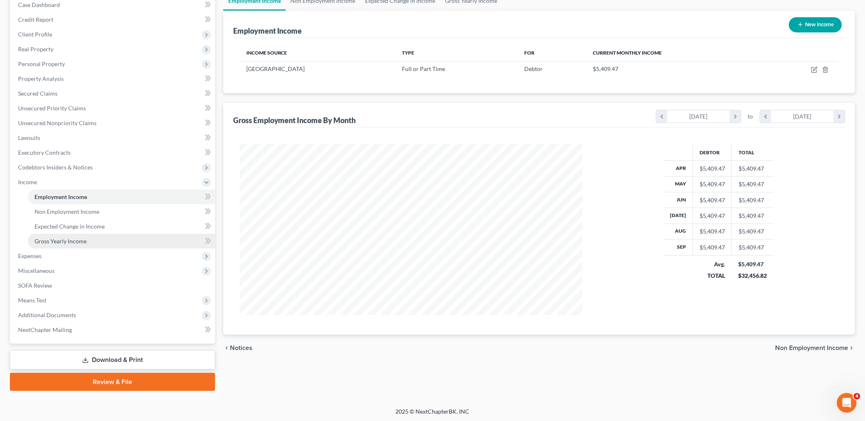
click at [40, 242] on span "Gross Yearly Income" at bounding box center [60, 241] width 52 height 7
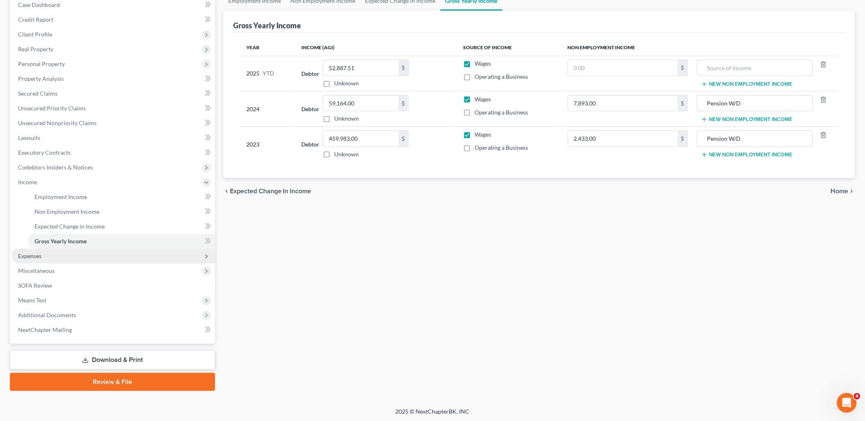
click at [33, 252] on span "Expenses" at bounding box center [29, 255] width 23 height 7
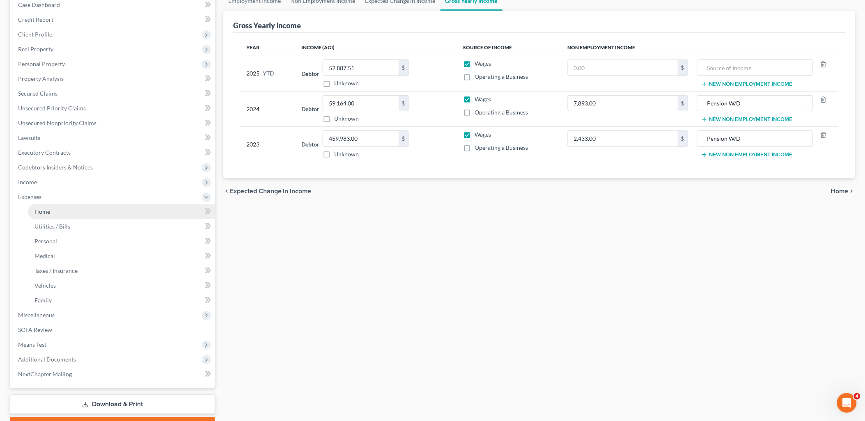
click at [45, 214] on span "Home" at bounding box center [42, 211] width 16 height 7
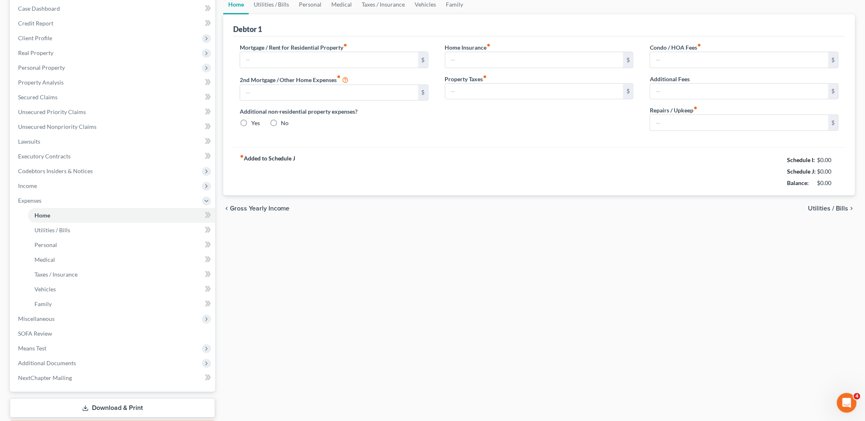
type input "1,000.00"
type input "0.00"
radio input "true"
type input "38.50"
type input "0.00"
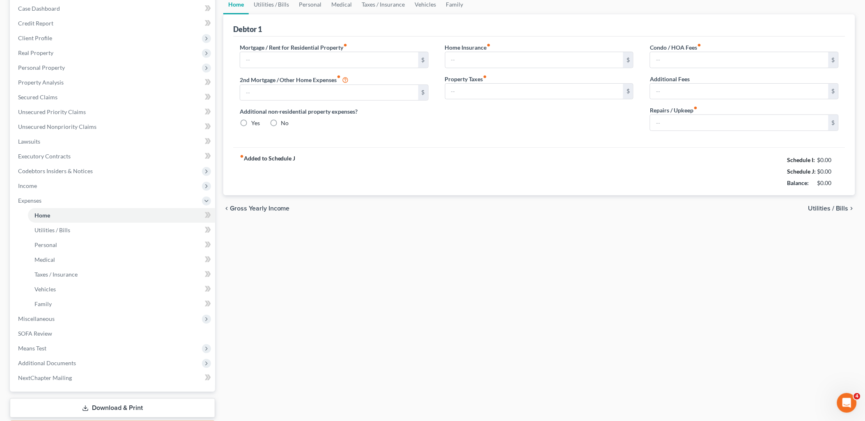
type input "0.00"
type input "20.00"
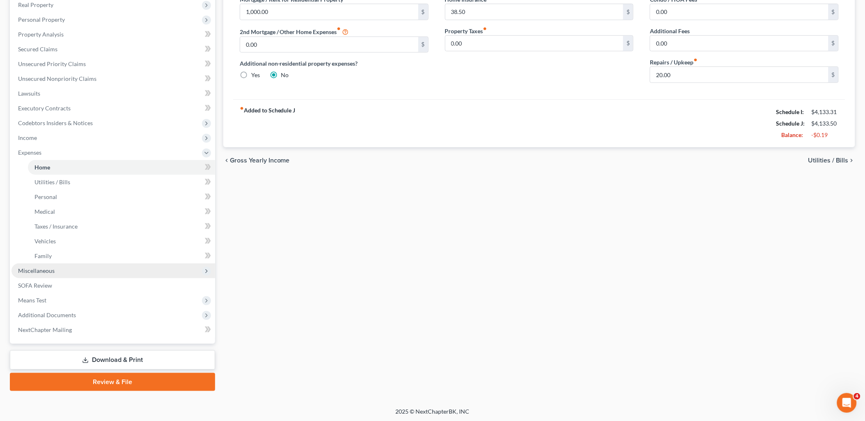
click at [29, 271] on span "Miscellaneous" at bounding box center [36, 270] width 37 height 7
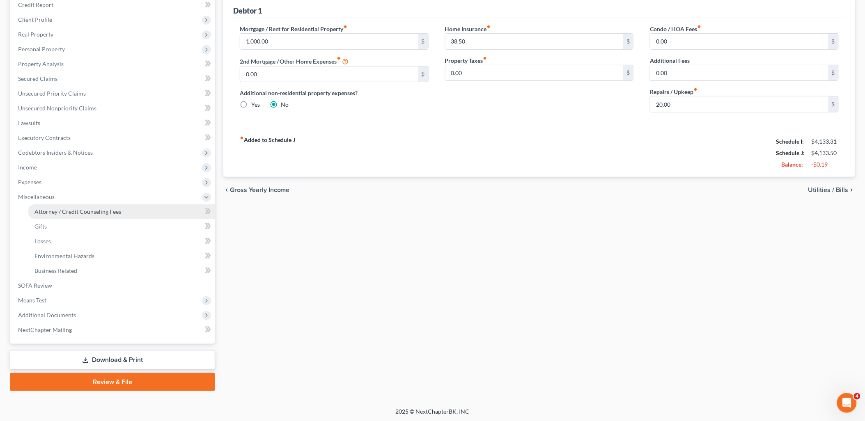
click at [68, 210] on span "Attorney / Credit Counseling Fees" at bounding box center [77, 211] width 87 height 7
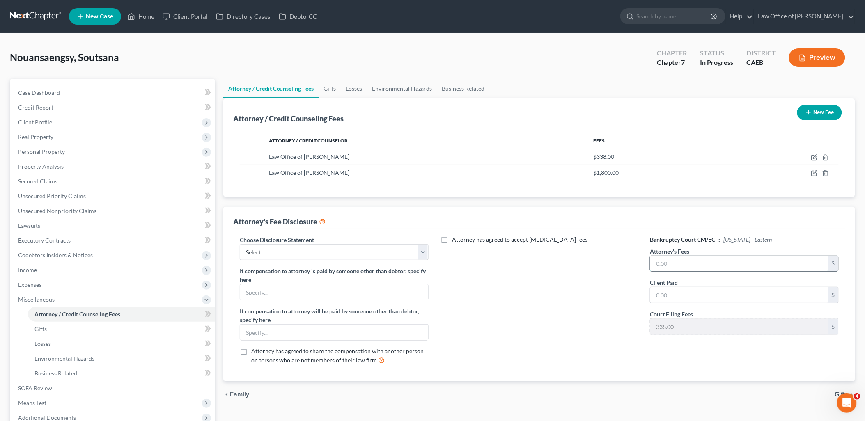
click at [700, 263] on input "text" at bounding box center [739, 264] width 178 height 16
drag, startPoint x: 285, startPoint y: 252, endPoint x: 269, endPoint y: 261, distance: 18.8
click at [285, 252] on select "Select Disclosure of Compensation of Attorney for Debtor(s)" at bounding box center [334, 252] width 189 height 16
select select "0"
click at [240, 244] on select "Select Disclosure of Compensation of Attorney for Debtor(s)" at bounding box center [334, 252] width 189 height 16
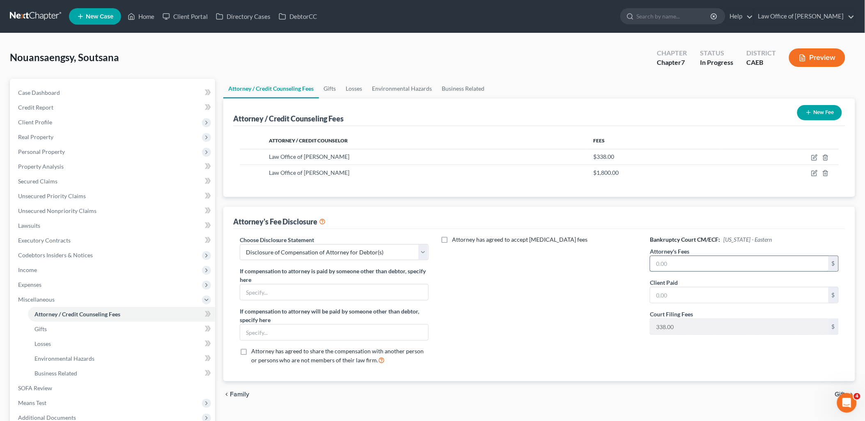
click at [679, 263] on input "text" at bounding box center [739, 264] width 178 height 16
type input "1,800"
click at [35, 389] on span "SOFA Review" at bounding box center [35, 388] width 34 height 7
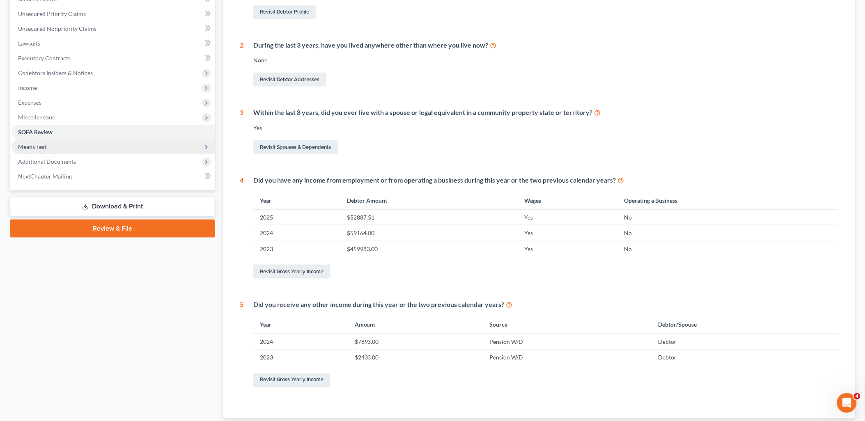
click at [40, 144] on span "Means Test" at bounding box center [32, 146] width 28 height 7
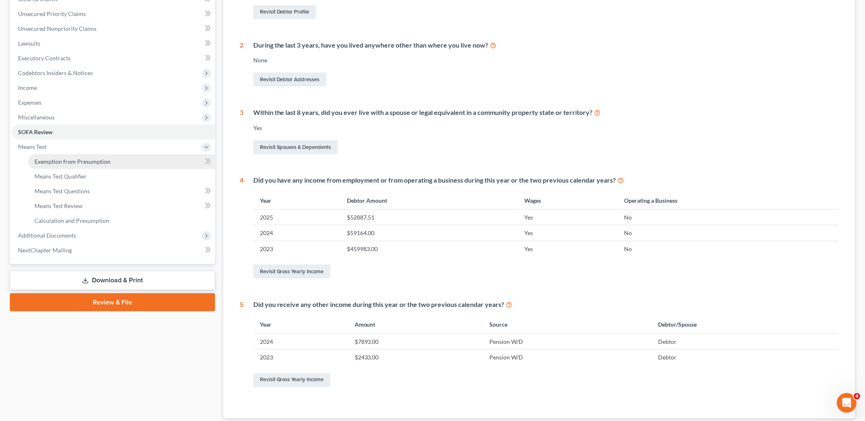
click at [71, 156] on link "Exemption from Presumption" at bounding box center [121, 161] width 187 height 15
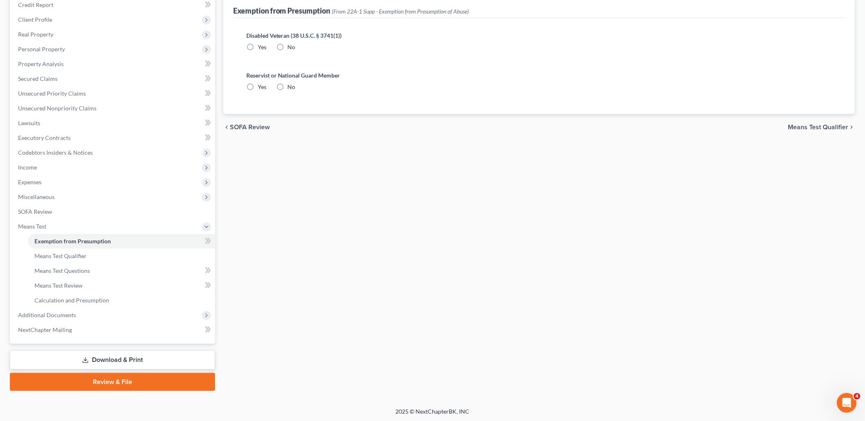
radio input "true"
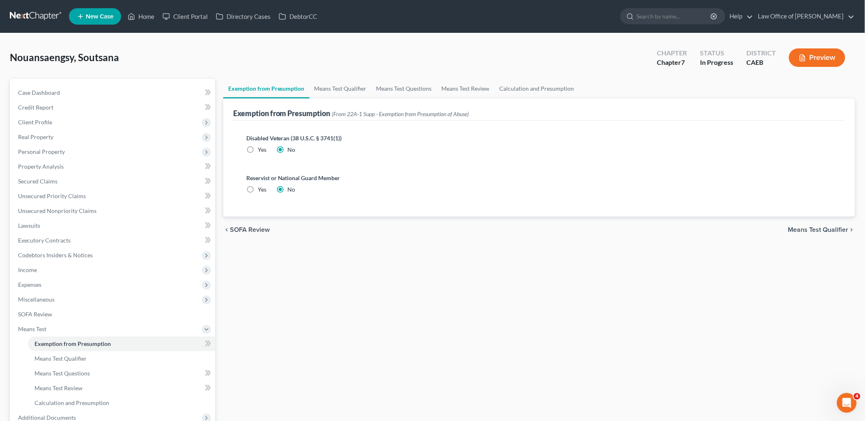
click at [805, 231] on span "Means Test Qualifier" at bounding box center [818, 230] width 60 height 7
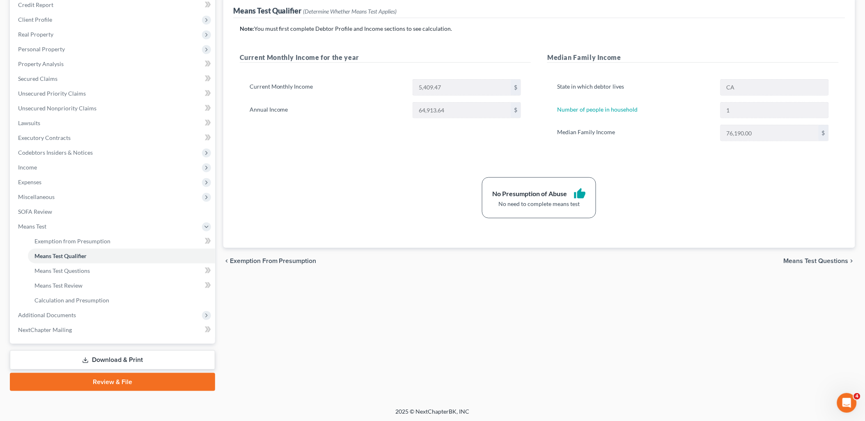
click at [116, 360] on link "Download & Print" at bounding box center [112, 359] width 205 height 19
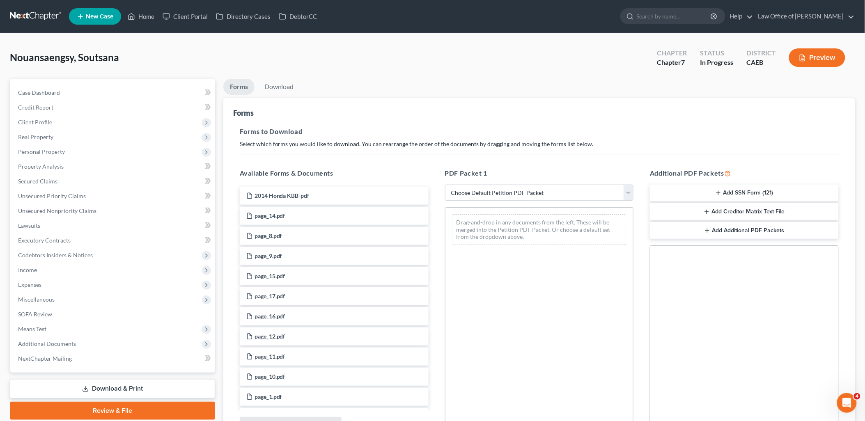
click at [477, 195] on select "Choose Default Petition PDF Packet Complete Bankruptcy Petition (all forms and …" at bounding box center [539, 193] width 189 height 16
select select "7"
click at [445, 185] on select "Choose Default Petition PDF Packet Complete Bankruptcy Petition (all forms and …" at bounding box center [539, 193] width 189 height 16
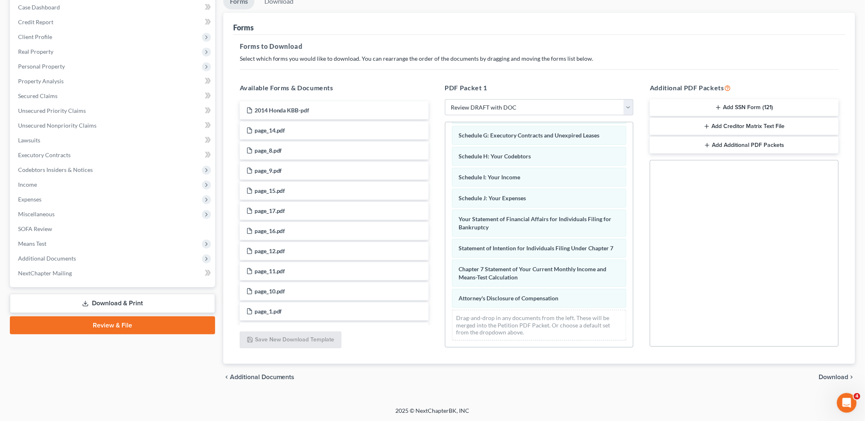
click at [837, 378] on span "Download" at bounding box center [834, 377] width 30 height 7
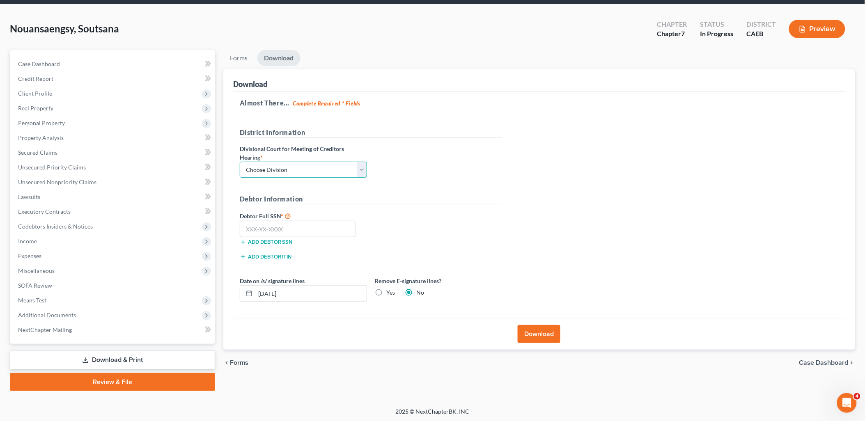
drag, startPoint x: 300, startPoint y: 169, endPoint x: 262, endPoint y: 179, distance: 39.7
click at [300, 169] on select "Choose Division Fresno Modesto [GEOGRAPHIC_DATA]" at bounding box center [303, 170] width 127 height 16
select select "1"
click at [240, 162] on select "Choose Division Fresno Modesto [GEOGRAPHIC_DATA]" at bounding box center [303, 170] width 127 height 16
click at [268, 230] on input "text" at bounding box center [298, 229] width 116 height 16
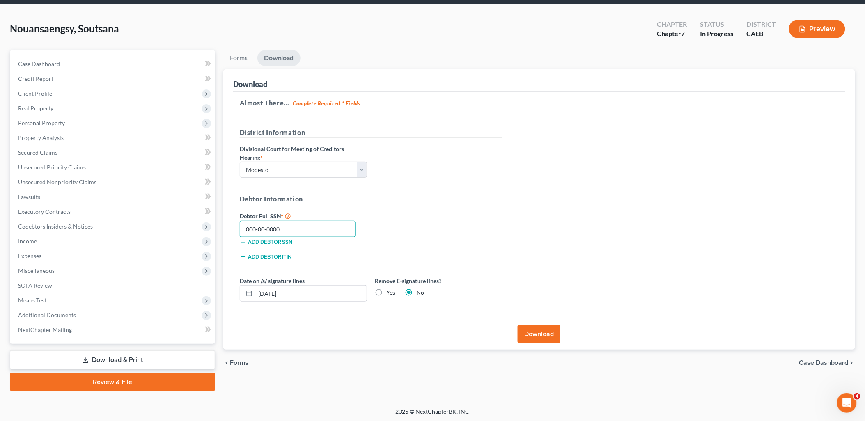
type input "000-00-0000"
click at [553, 335] on button "Download" at bounding box center [539, 334] width 43 height 18
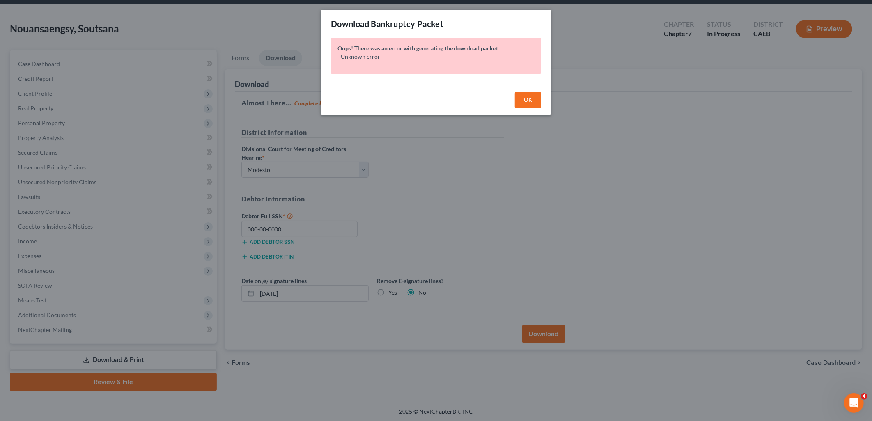
click at [527, 101] on span "OK" at bounding box center [528, 99] width 8 height 7
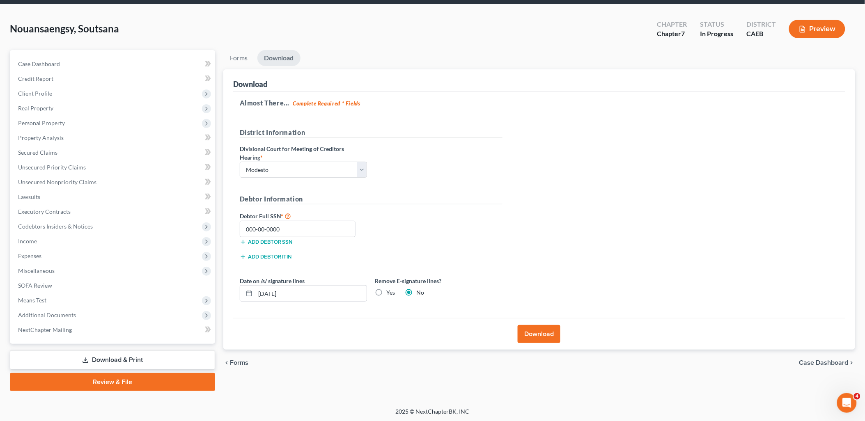
drag, startPoint x: 555, startPoint y: 335, endPoint x: 866, endPoint y: 201, distance: 338.6
click at [559, 331] on button "Download" at bounding box center [539, 334] width 43 height 18
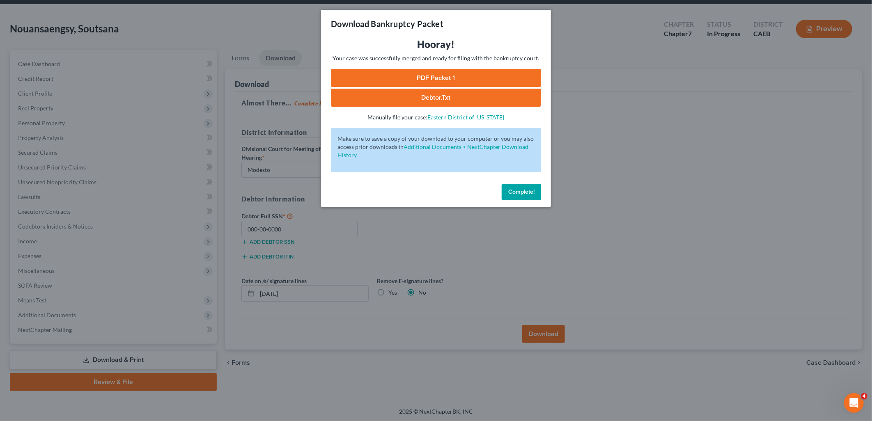
click at [417, 76] on link "PDF Packet 1" at bounding box center [436, 78] width 210 height 18
